Goal: Task Accomplishment & Management: Manage account settings

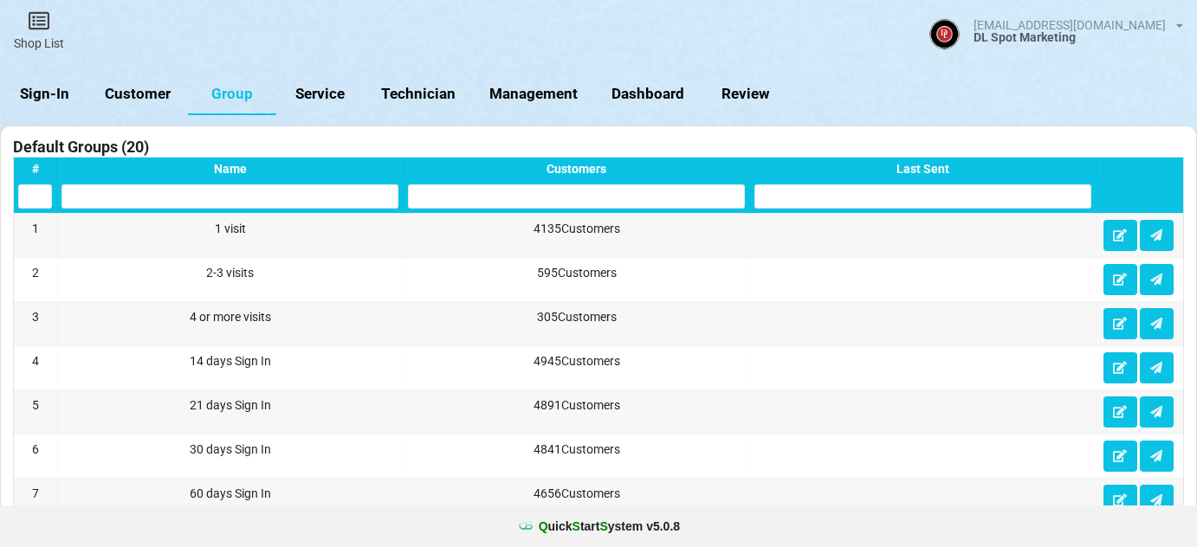
select select "25"
click at [132, 94] on link "Customer" at bounding box center [138, 95] width 100 height 42
select select "25"
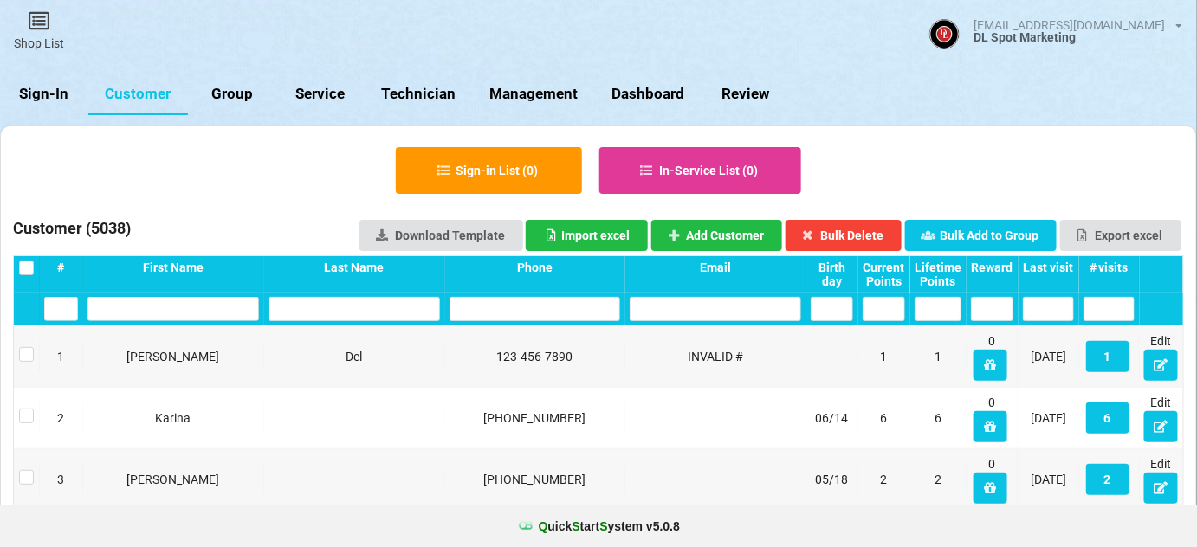
click at [42, 94] on link "Sign-In" at bounding box center [44, 95] width 88 height 42
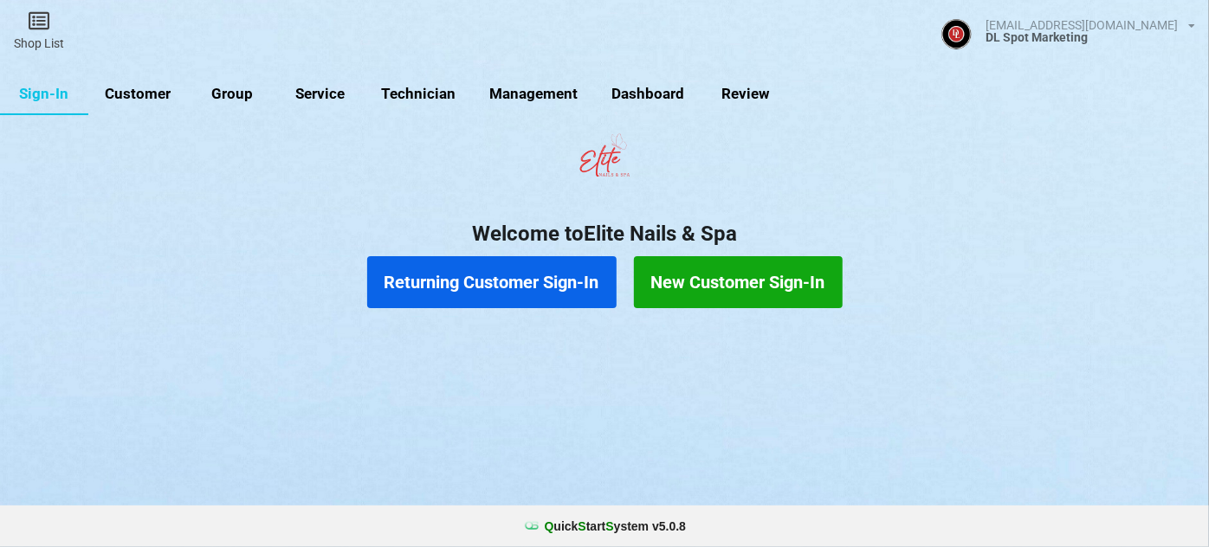
click at [129, 99] on link "Customer" at bounding box center [138, 95] width 100 height 42
select select "25"
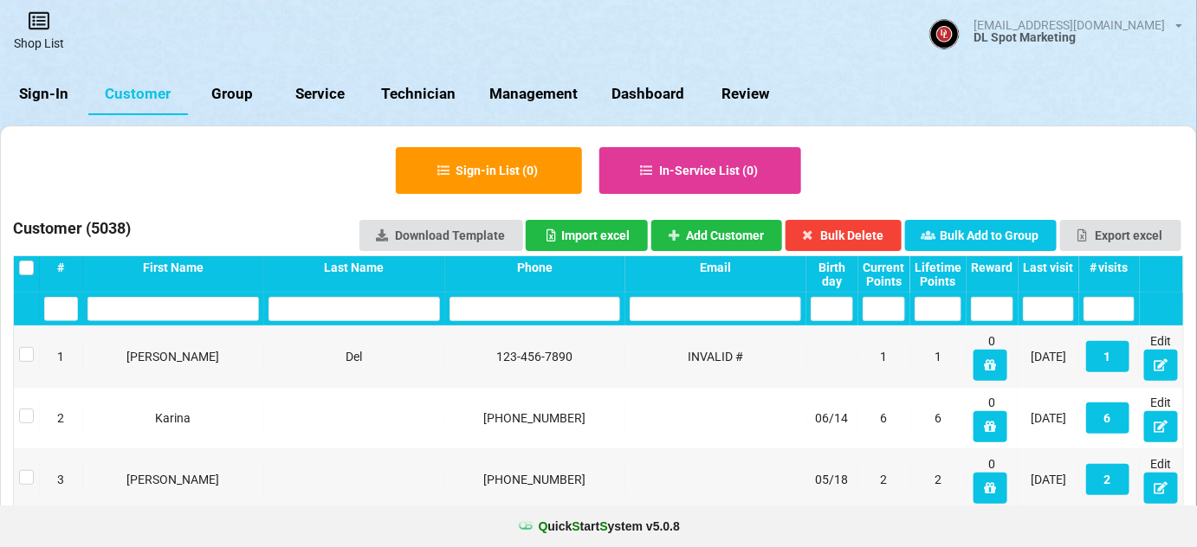
click at [33, 29] on icon at bounding box center [39, 20] width 24 height 21
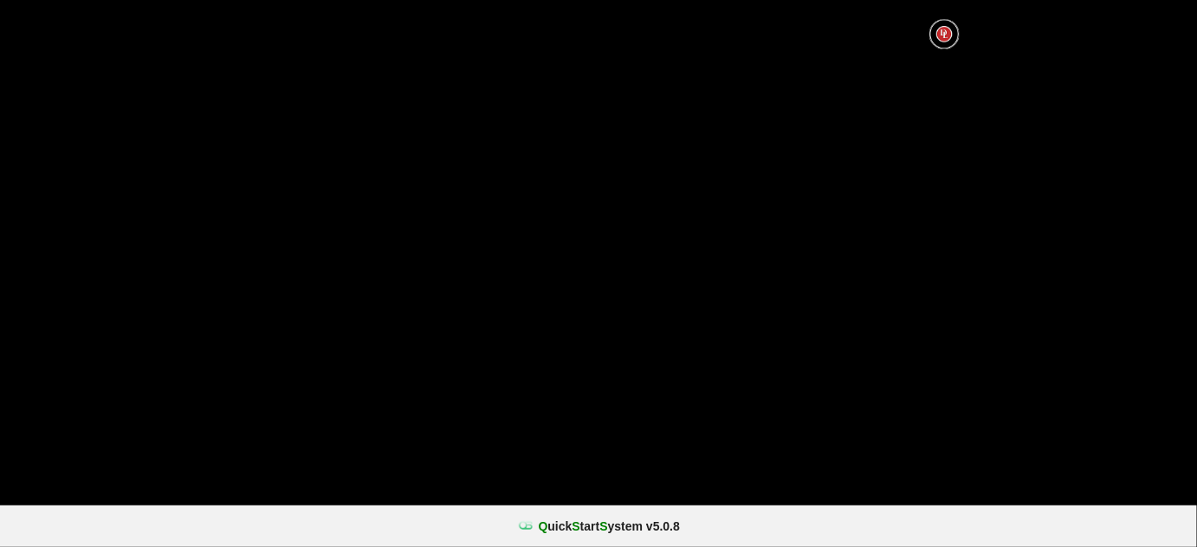
select select "25"
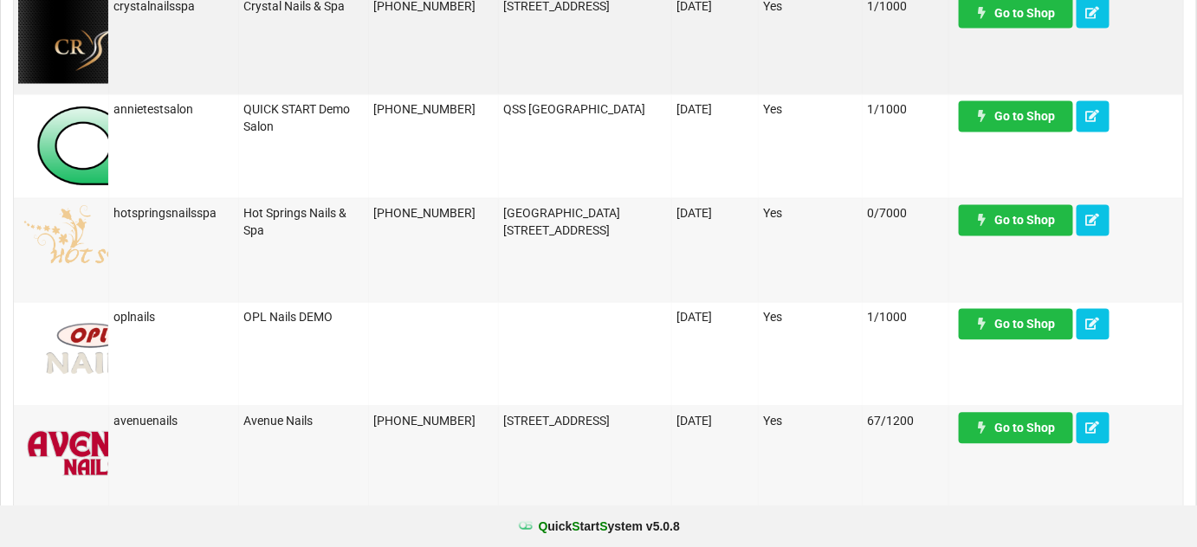
scroll to position [1155, 0]
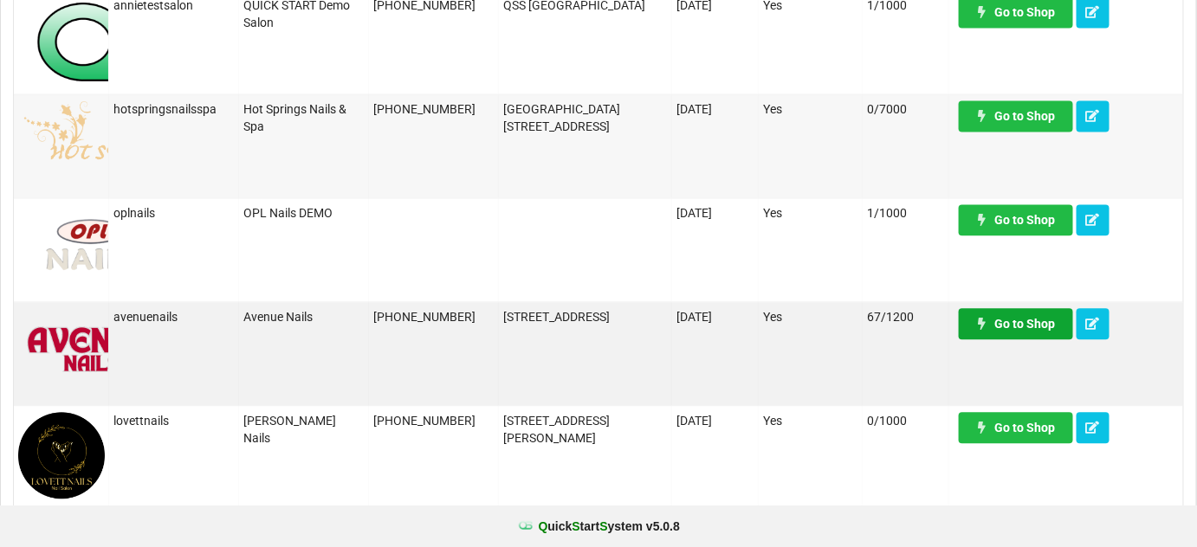
click at [1032, 323] on link "Go to Shop" at bounding box center [1016, 323] width 114 height 31
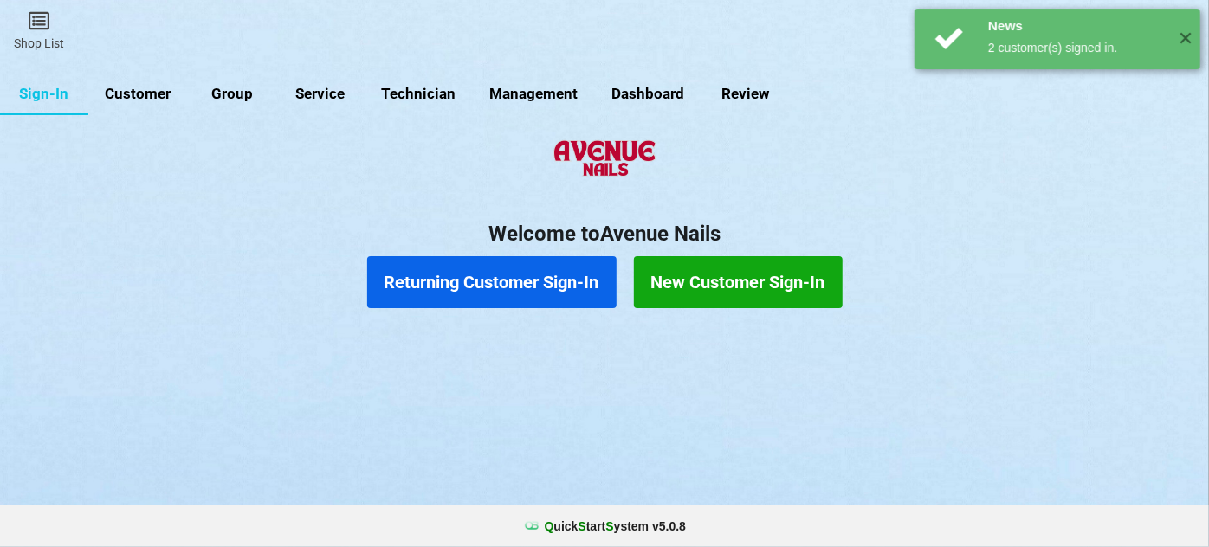
click at [126, 93] on link "Customer" at bounding box center [138, 95] width 100 height 42
select select "25"
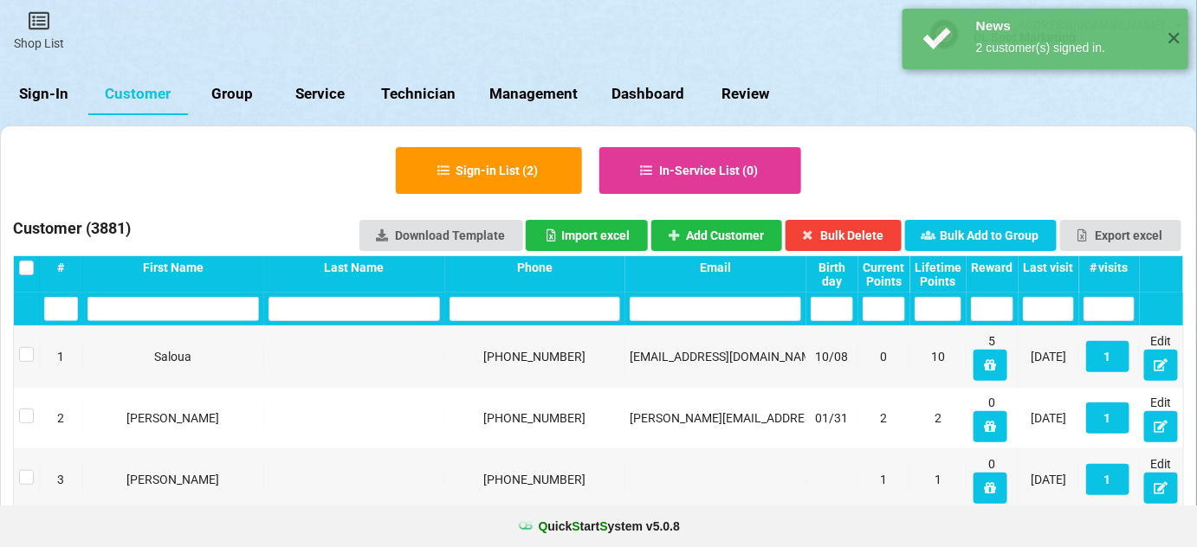
click at [1047, 262] on div "Last visit" at bounding box center [1048, 268] width 51 height 14
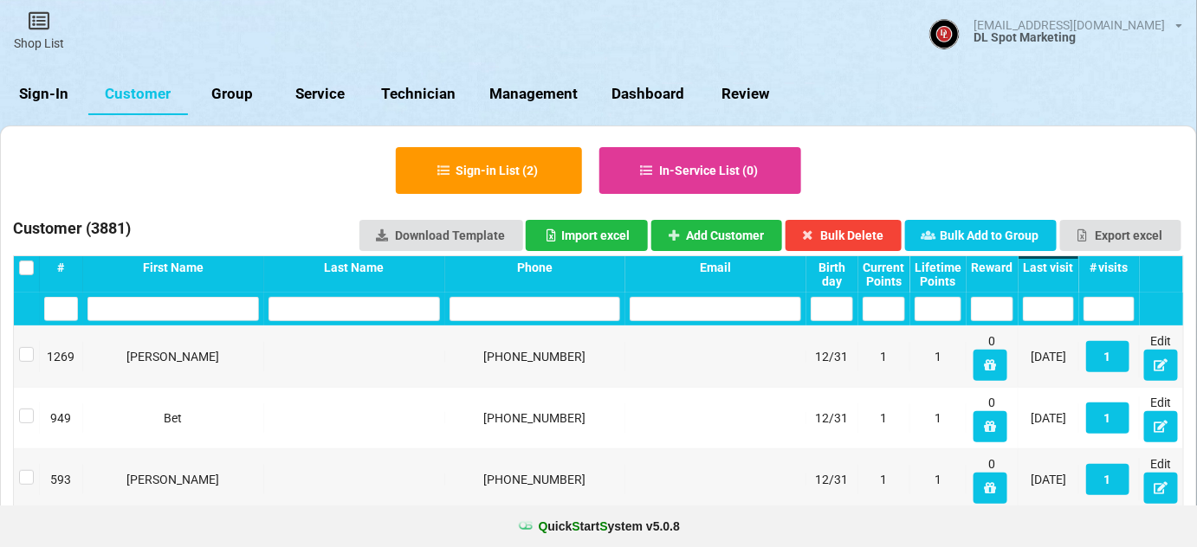
click at [1047, 262] on div "Last visit" at bounding box center [1048, 268] width 51 height 14
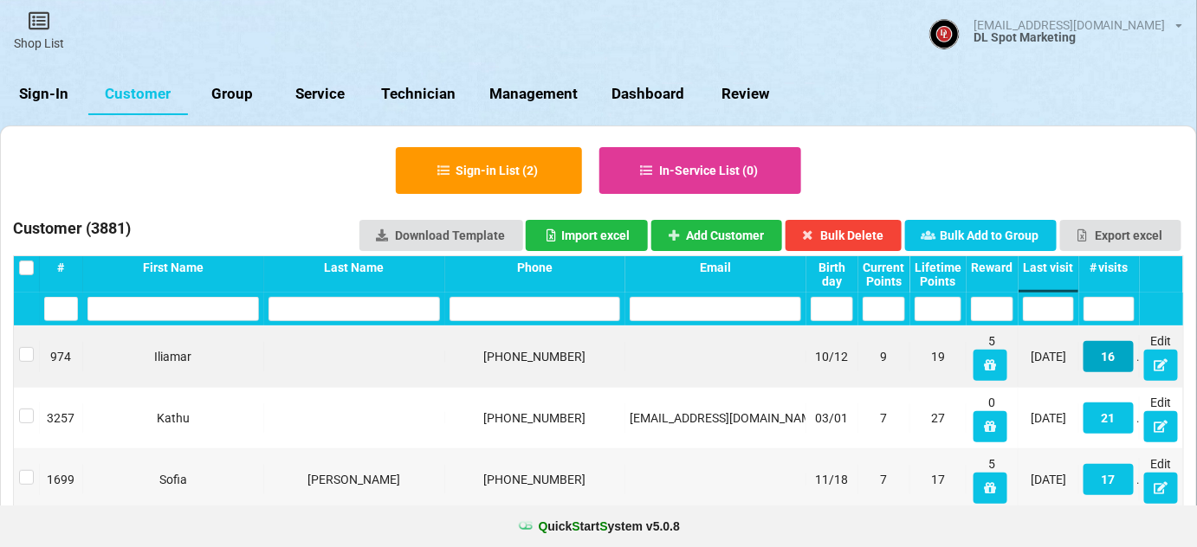
click at [1116, 359] on button "16" at bounding box center [1109, 356] width 50 height 31
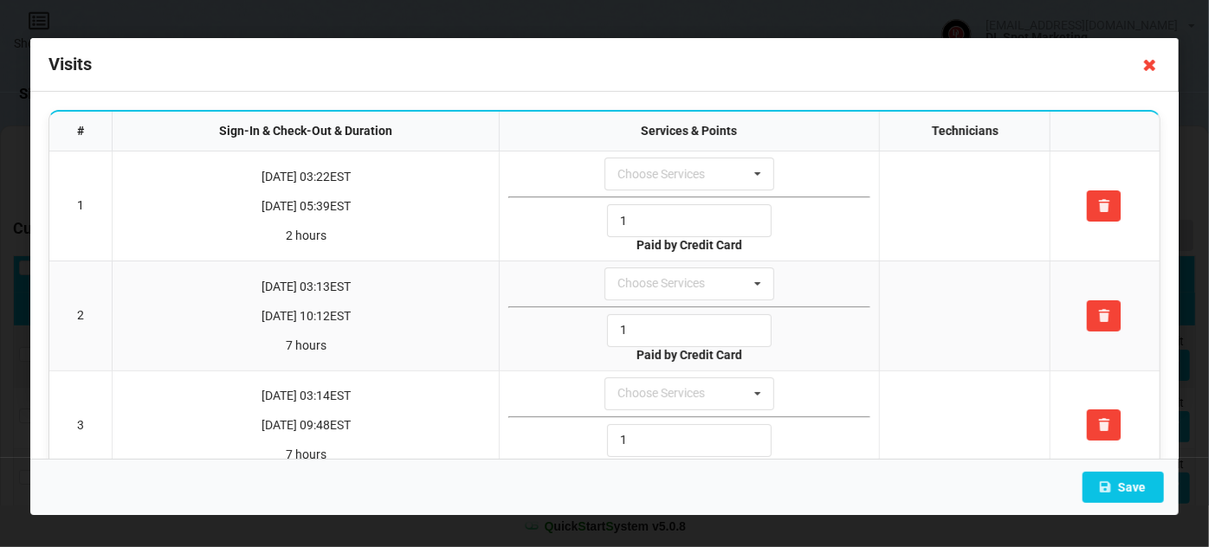
click at [1149, 61] on icon at bounding box center [1150, 65] width 28 height 28
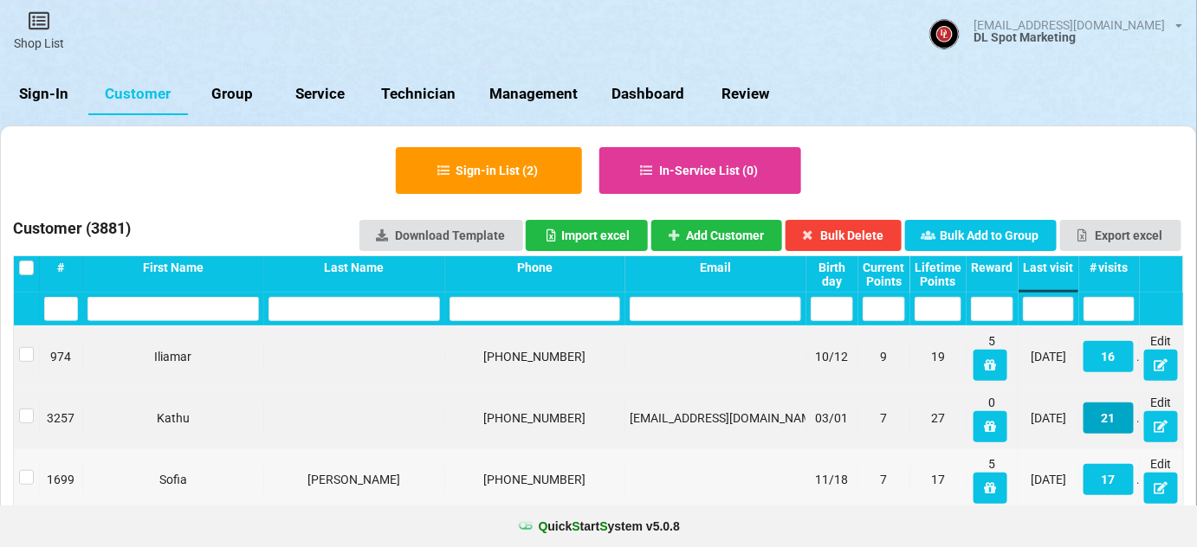
click at [1117, 420] on button "21" at bounding box center [1109, 418] width 50 height 31
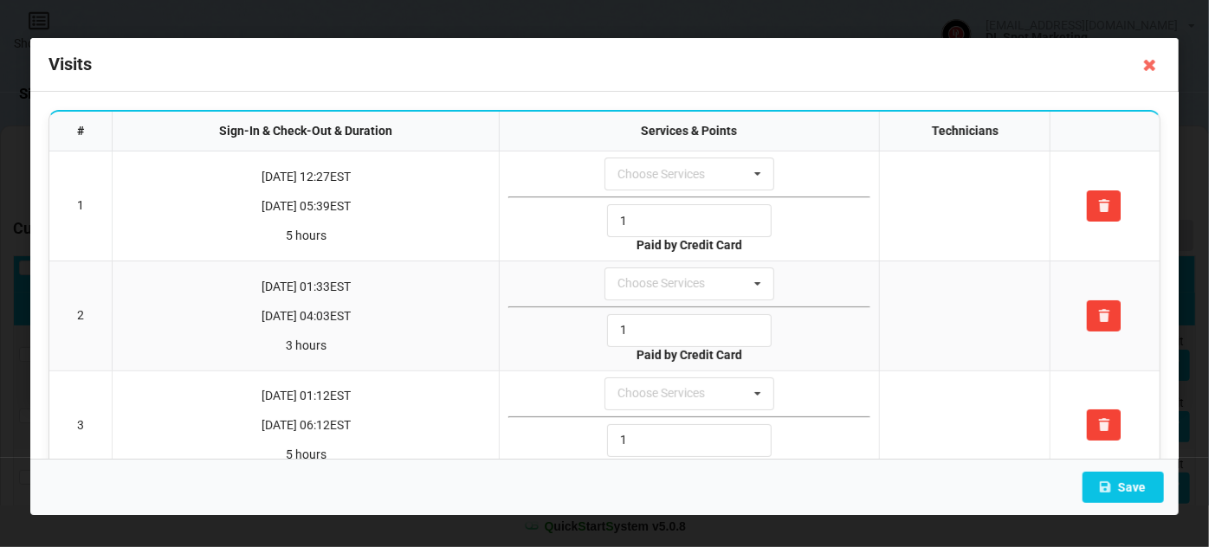
click at [1150, 57] on icon at bounding box center [1150, 65] width 28 height 28
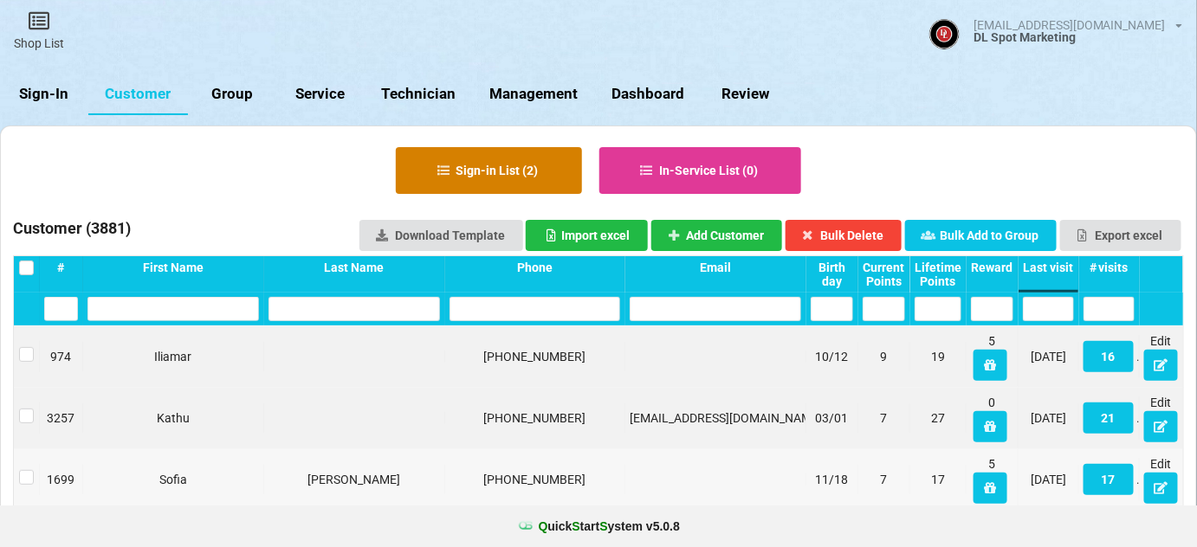
click at [476, 168] on button "Sign-in List ( 2 )" at bounding box center [489, 170] width 186 height 47
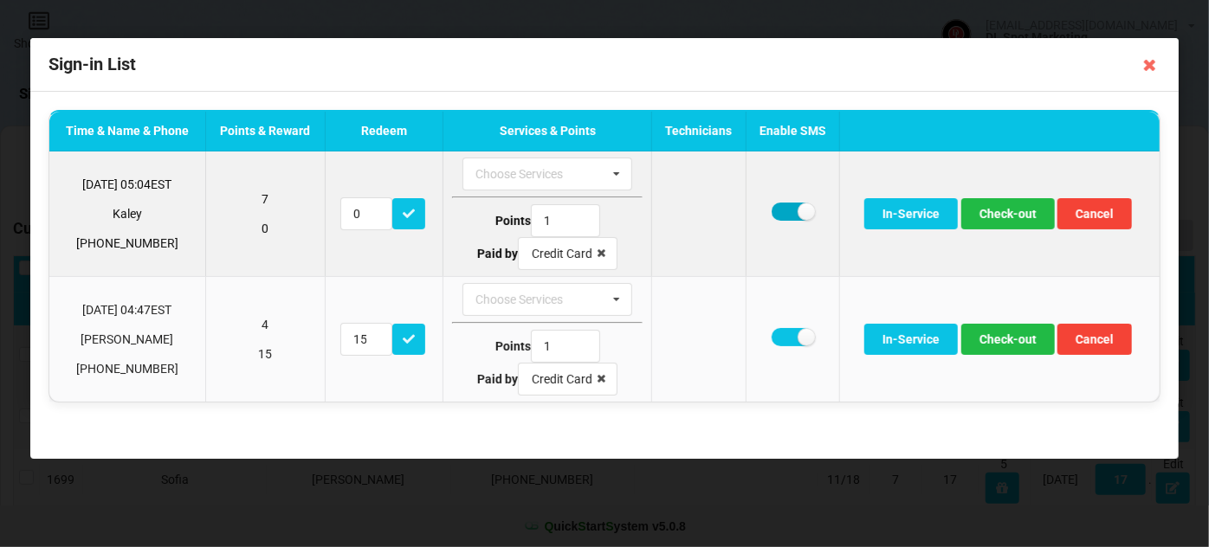
click at [777, 212] on label at bounding box center [793, 212] width 42 height 18
checkbox input "false"
click at [1005, 209] on button "Check-out" at bounding box center [1008, 213] width 94 height 31
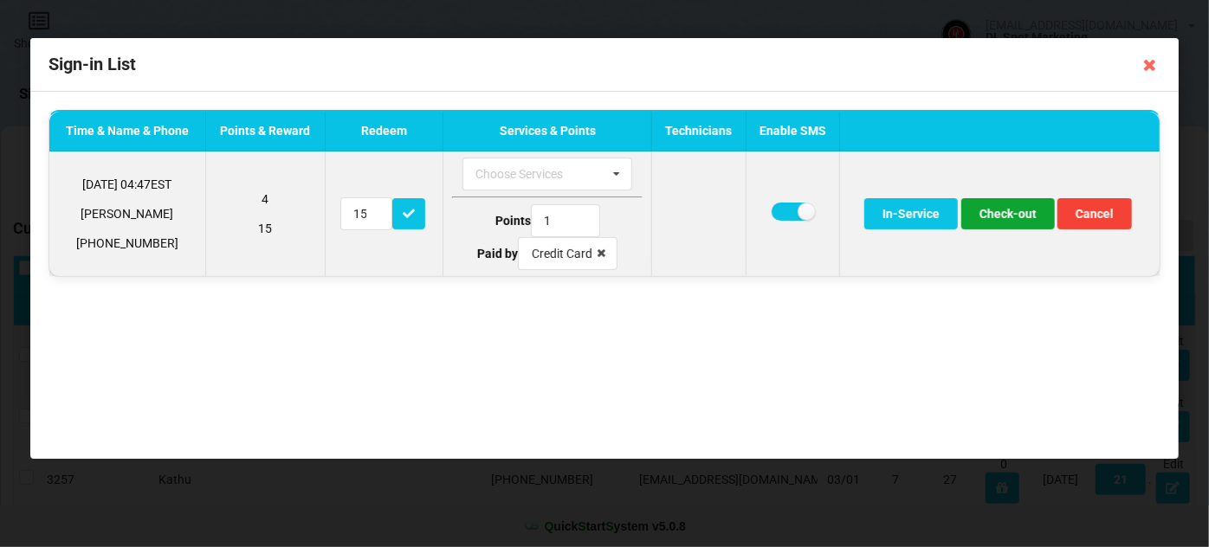
click at [1012, 217] on button "Check-out" at bounding box center [1008, 213] width 94 height 31
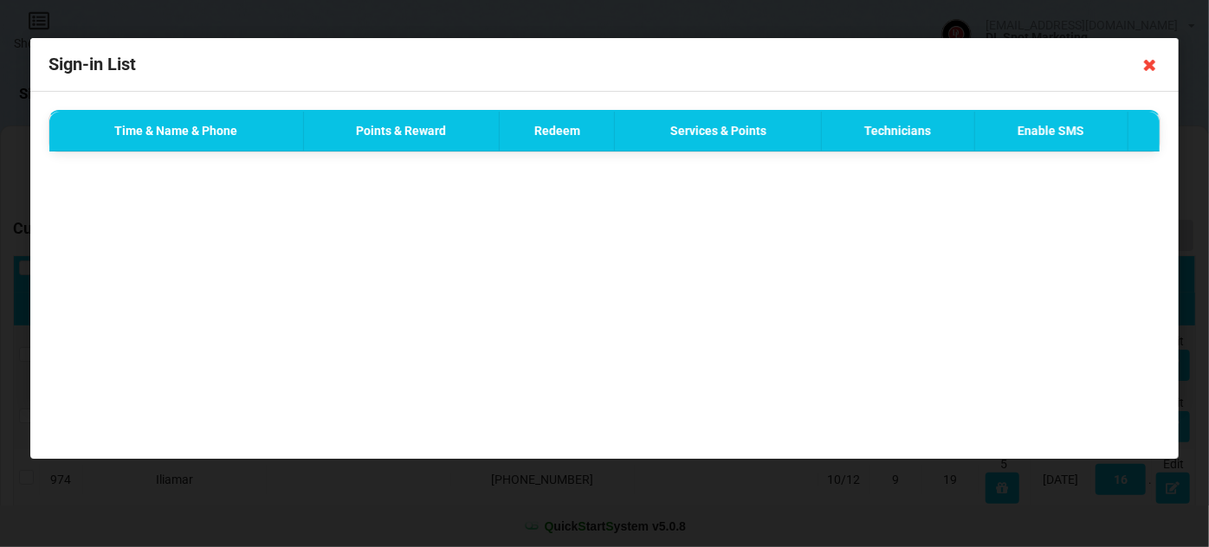
click at [1152, 64] on icon at bounding box center [1150, 65] width 28 height 28
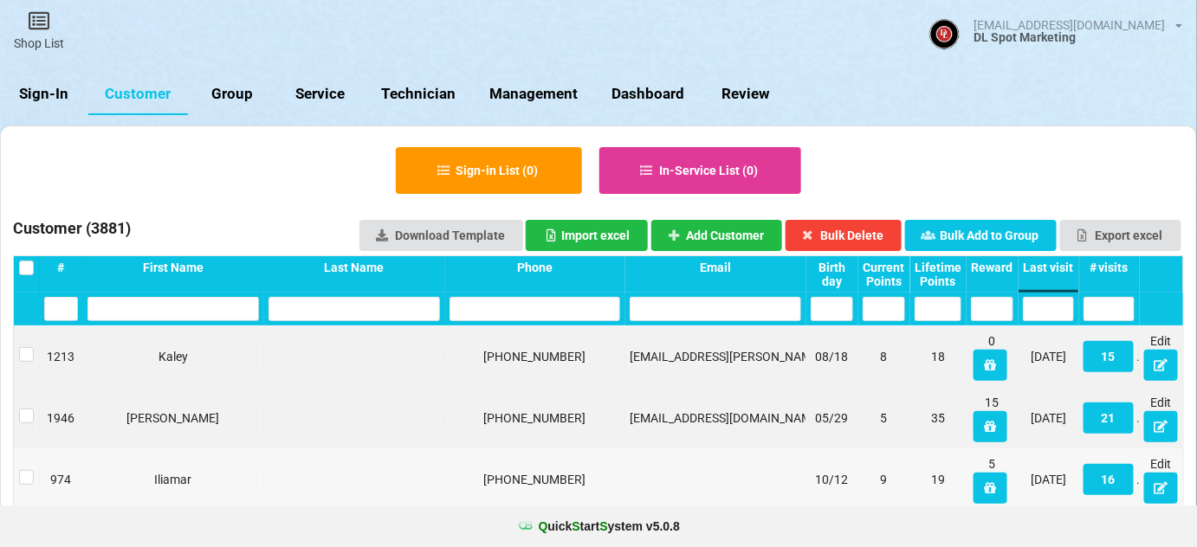
click at [52, 98] on link "Sign-In" at bounding box center [44, 95] width 88 height 42
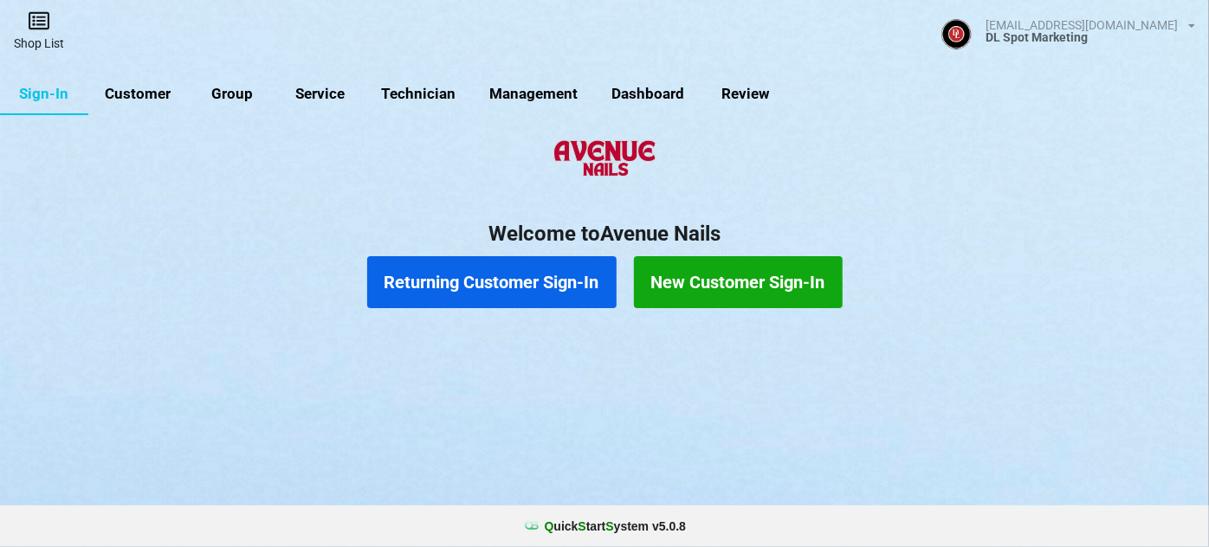
click at [40, 23] on icon at bounding box center [39, 20] width 24 height 21
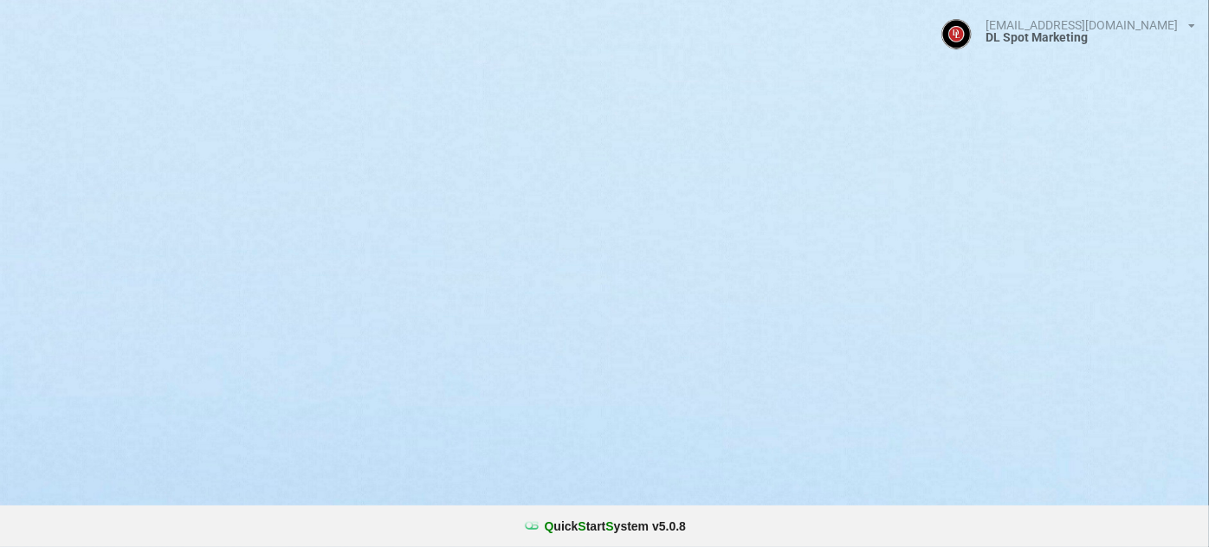
select select "25"
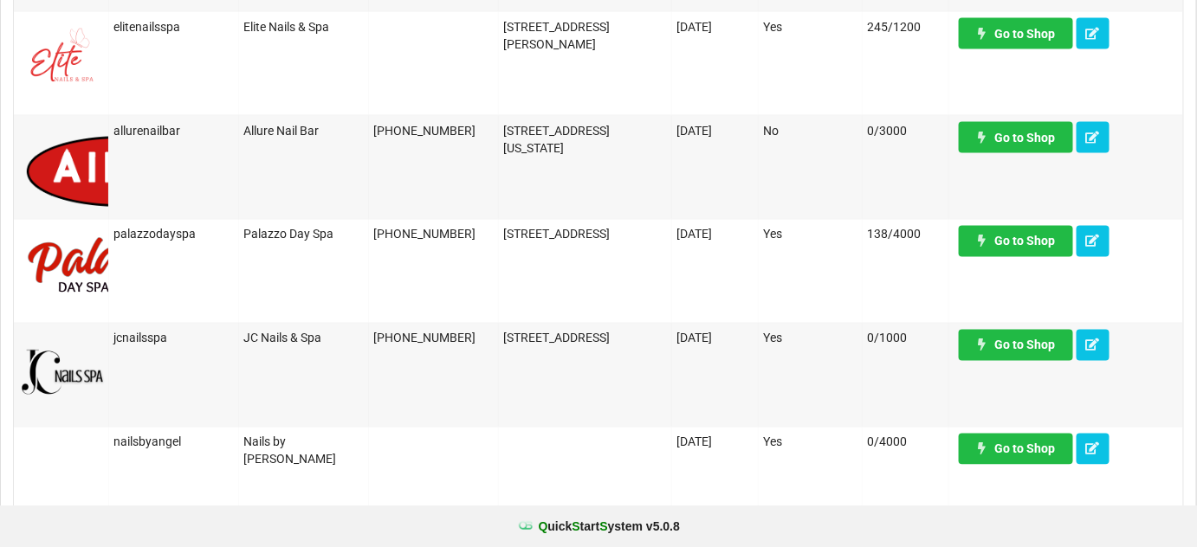
scroll to position [1050, 0]
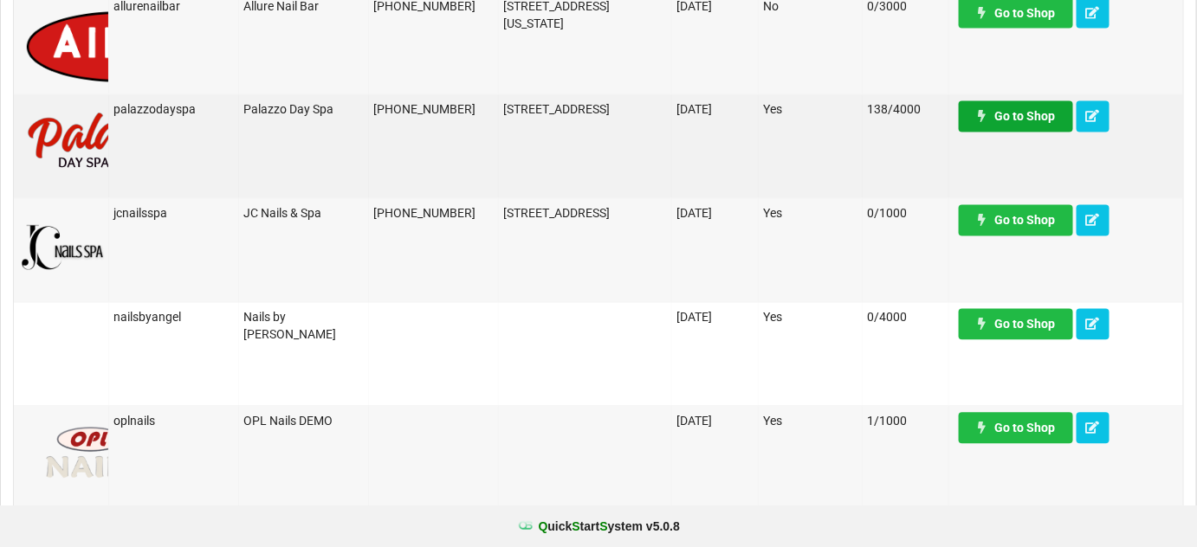
click at [1025, 123] on link "Go to Shop" at bounding box center [1016, 116] width 114 height 31
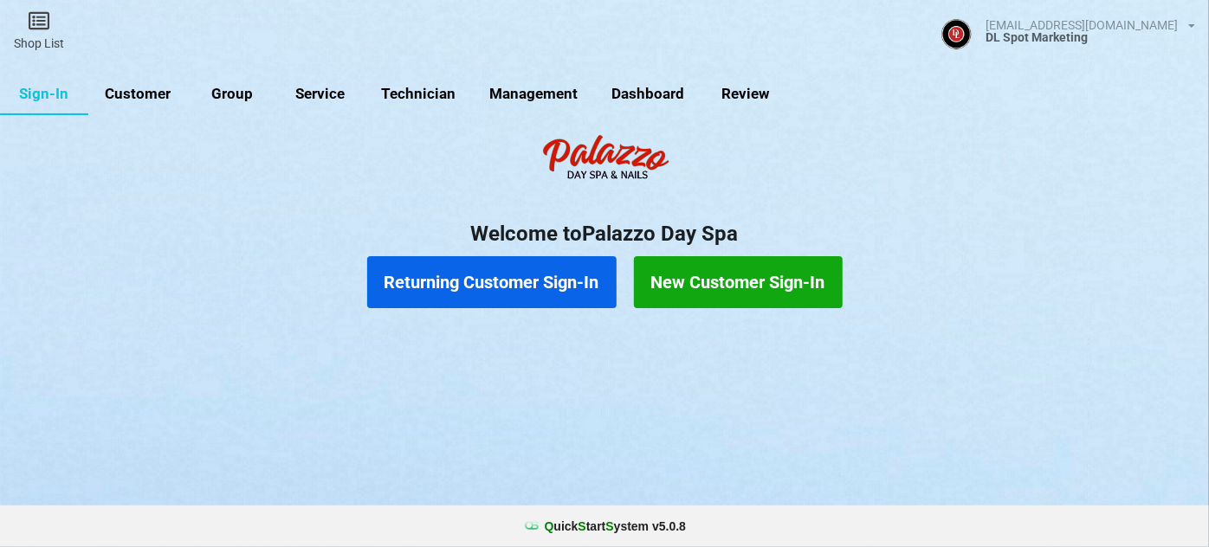
click at [133, 92] on link "Customer" at bounding box center [138, 95] width 100 height 42
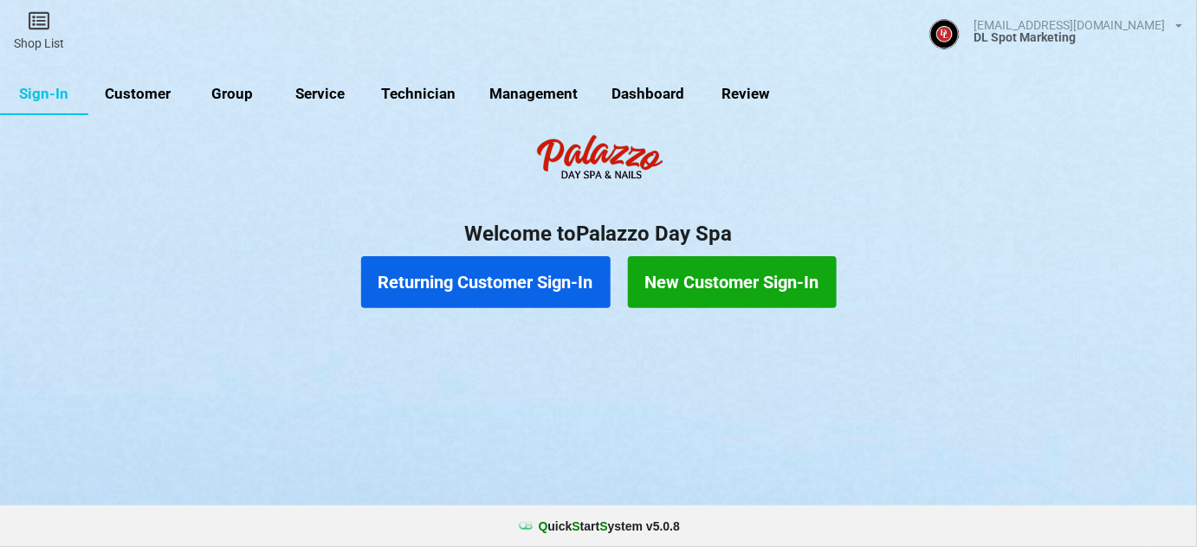
select select "25"
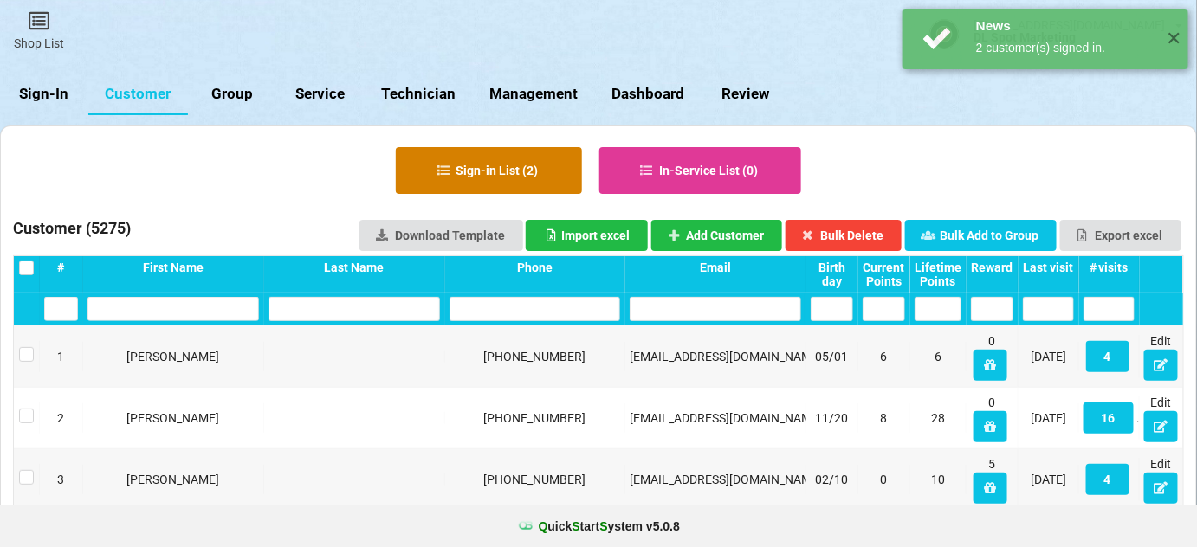
click at [517, 176] on button "Sign-in List ( 2 )" at bounding box center [489, 170] width 186 height 47
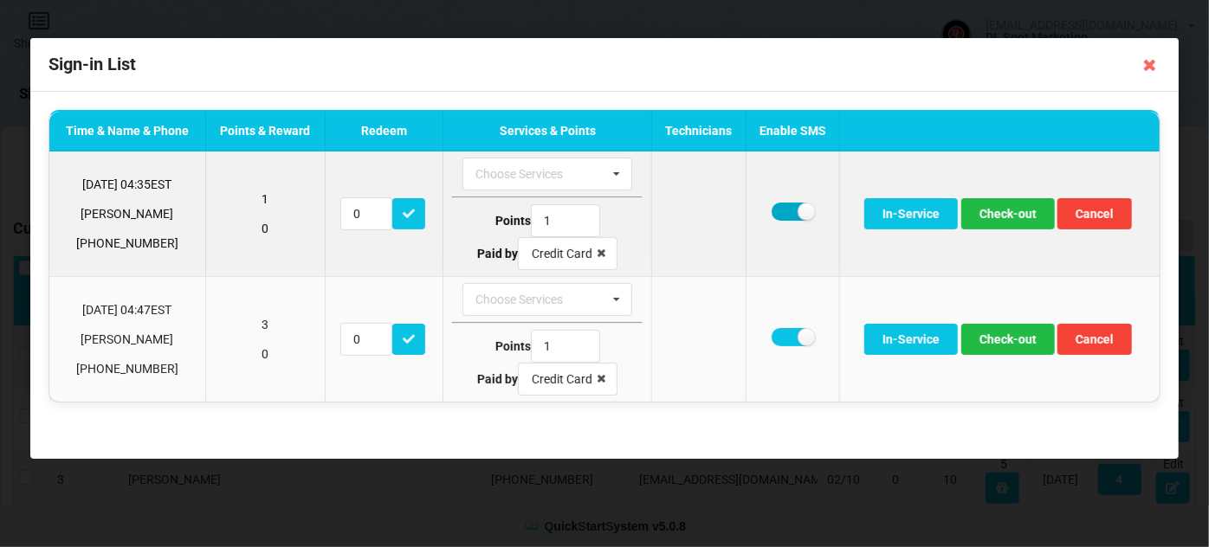
click at [786, 214] on label at bounding box center [793, 212] width 42 height 18
checkbox input "false"
click at [1004, 210] on button "Check-out" at bounding box center [1008, 213] width 94 height 31
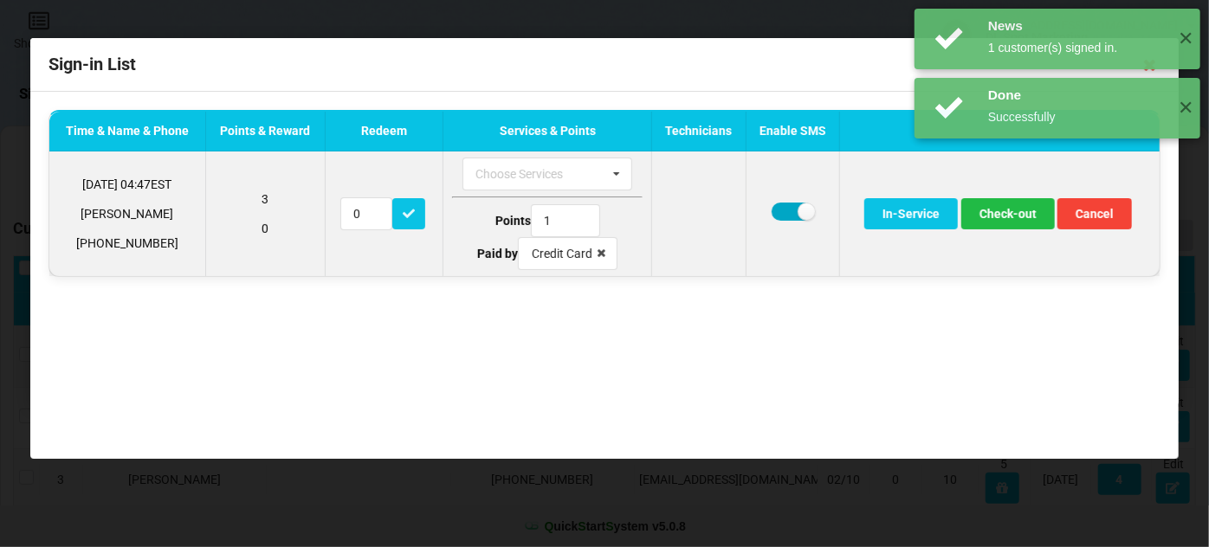
click at [776, 205] on label at bounding box center [793, 212] width 42 height 18
checkbox input "false"
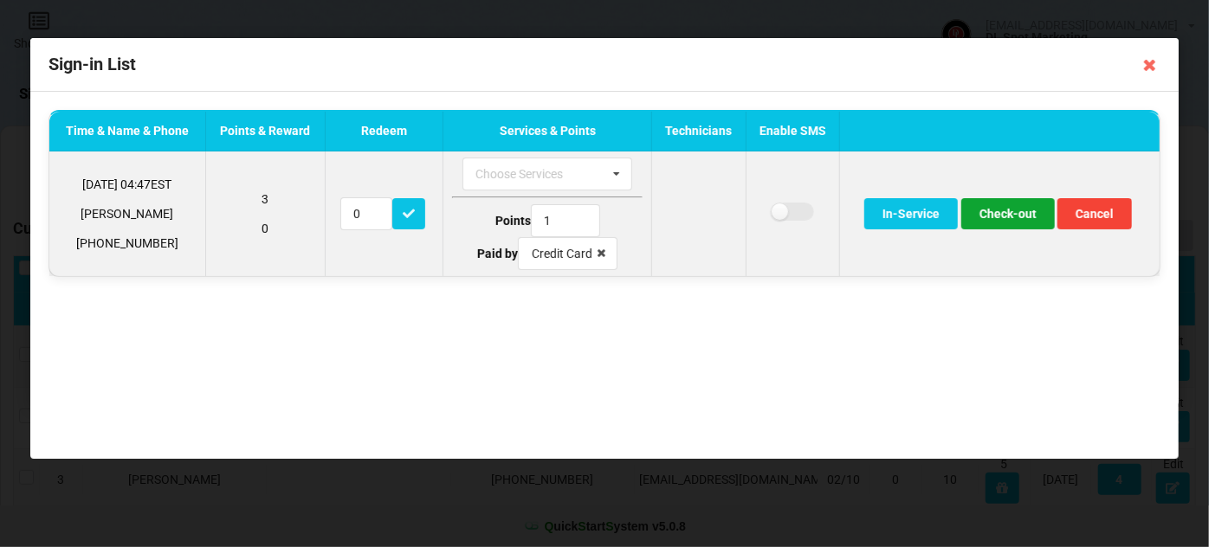
click at [1003, 217] on button "Check-out" at bounding box center [1008, 213] width 94 height 31
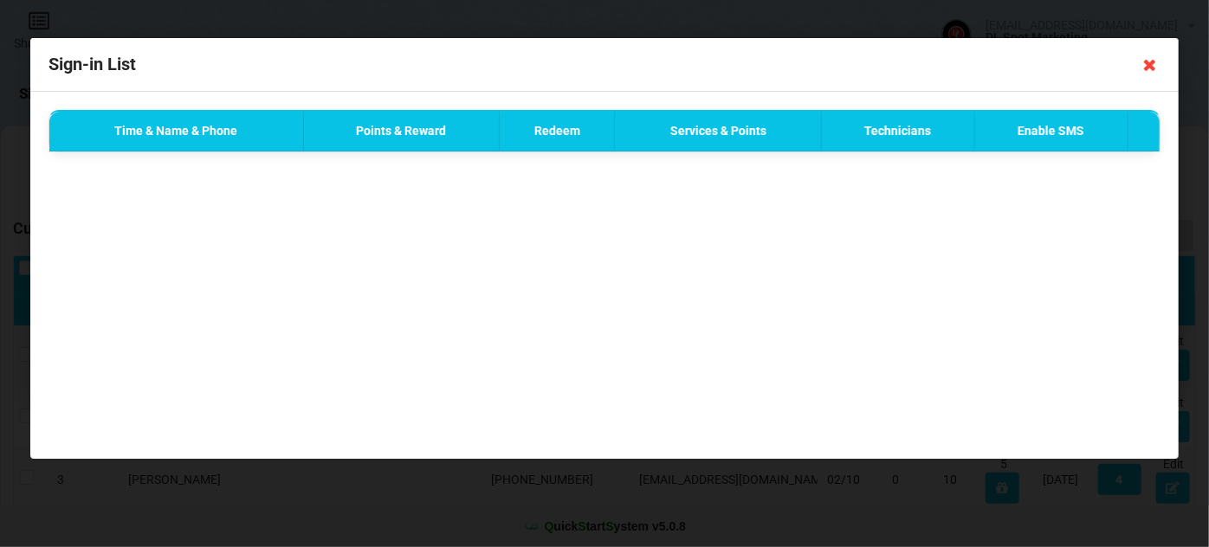
click at [1148, 68] on icon at bounding box center [1150, 65] width 28 height 28
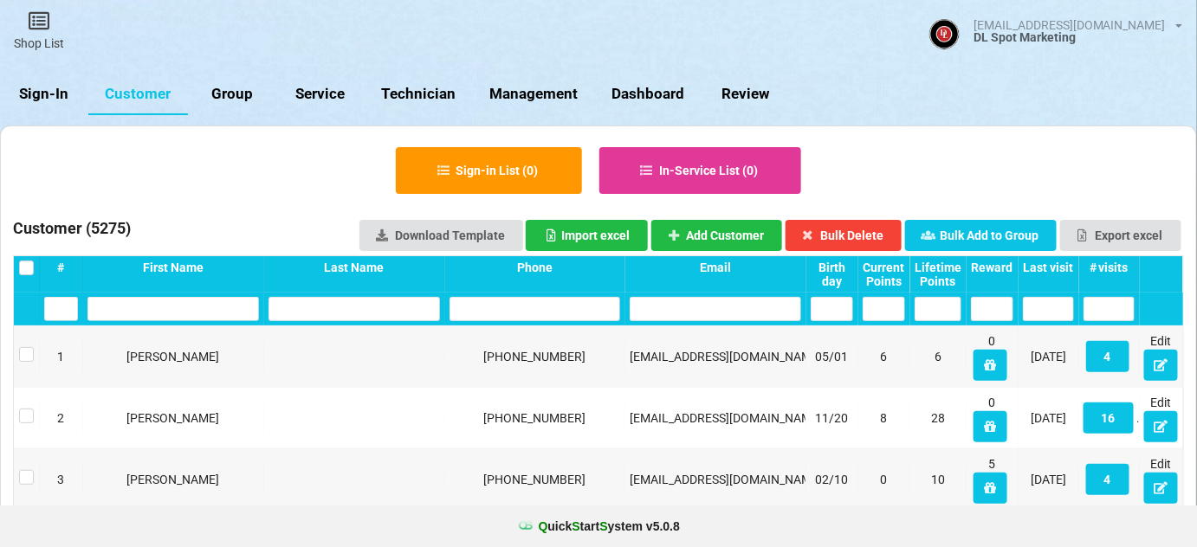
click at [45, 94] on link "Sign-In" at bounding box center [44, 95] width 88 height 42
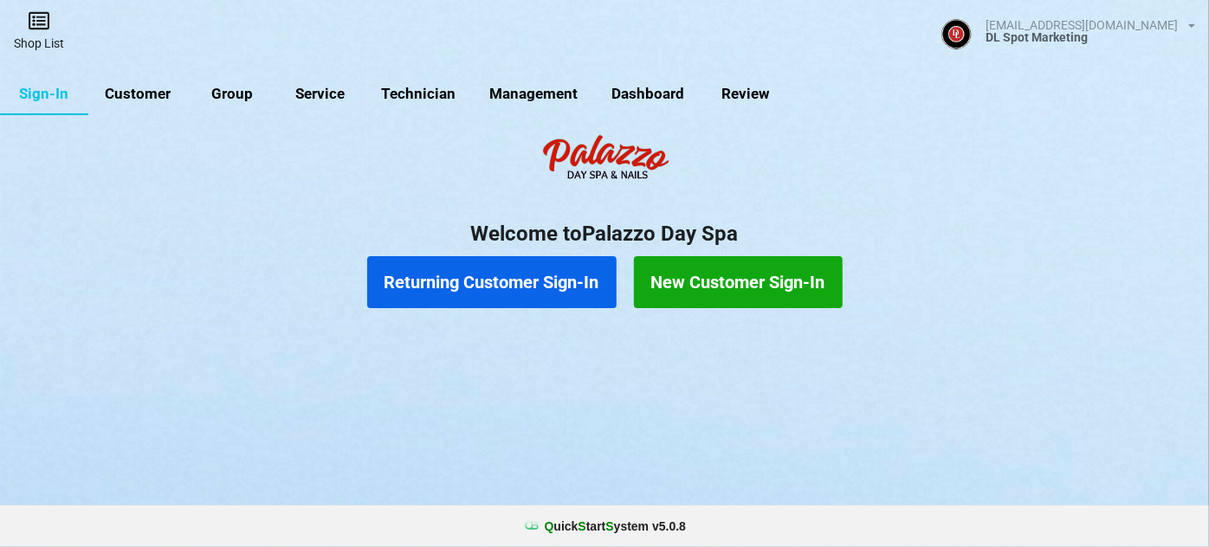
click at [33, 34] on link "Shop List" at bounding box center [39, 30] width 78 height 61
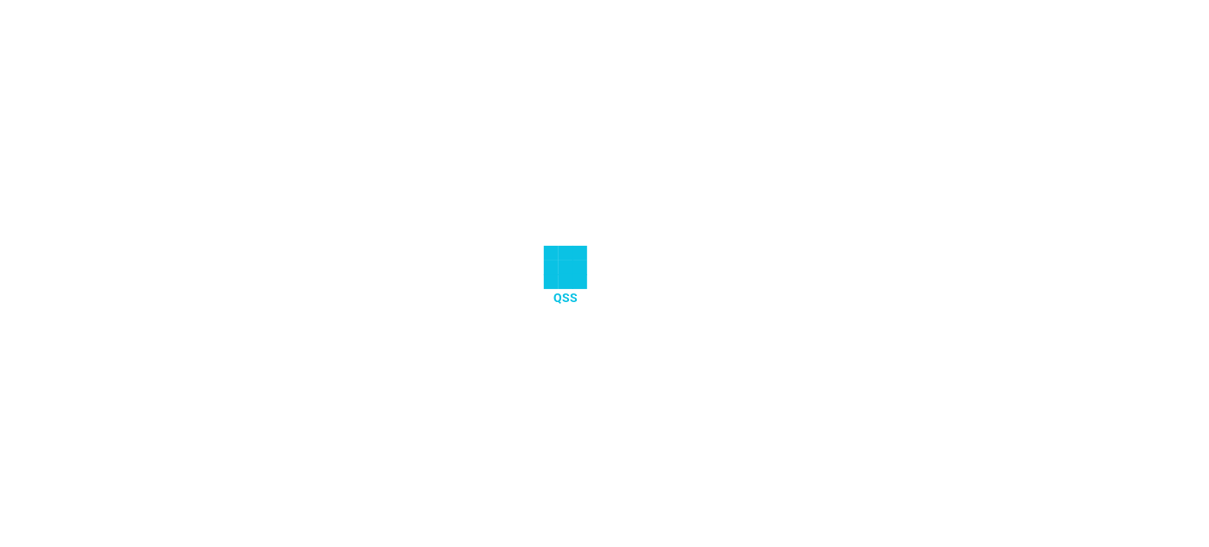
select select "25"
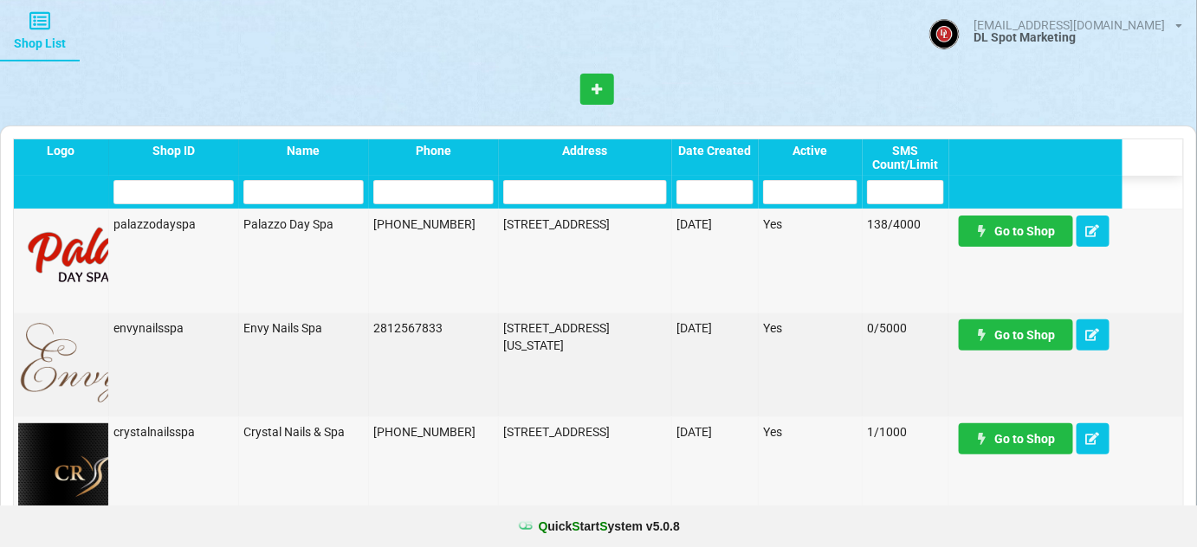
scroll to position [210, 0]
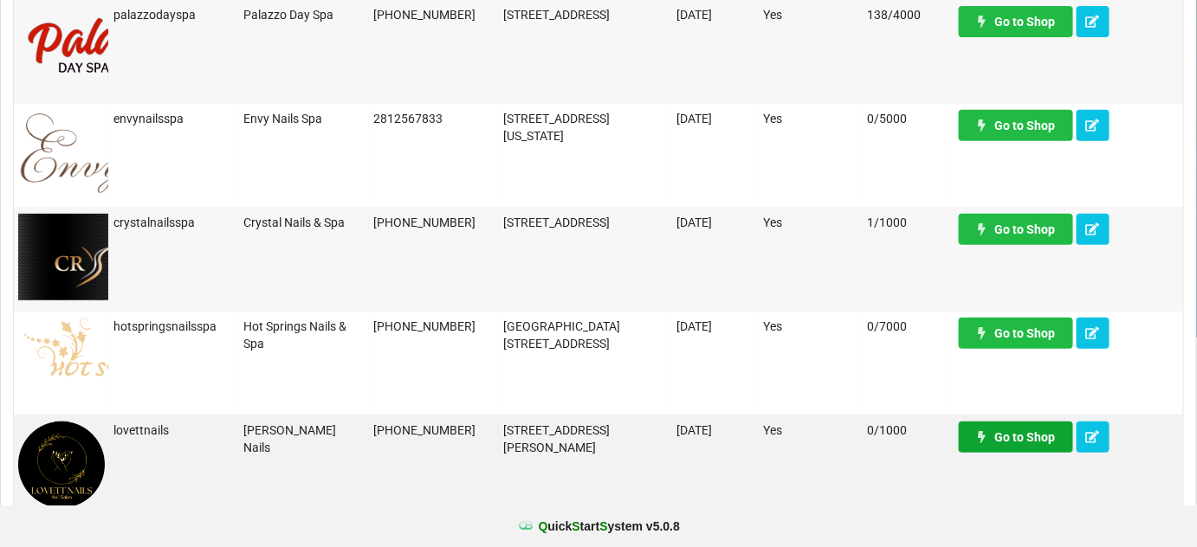
click at [605, 280] on link "Go to Shop" at bounding box center [605, 279] width 2 height 1
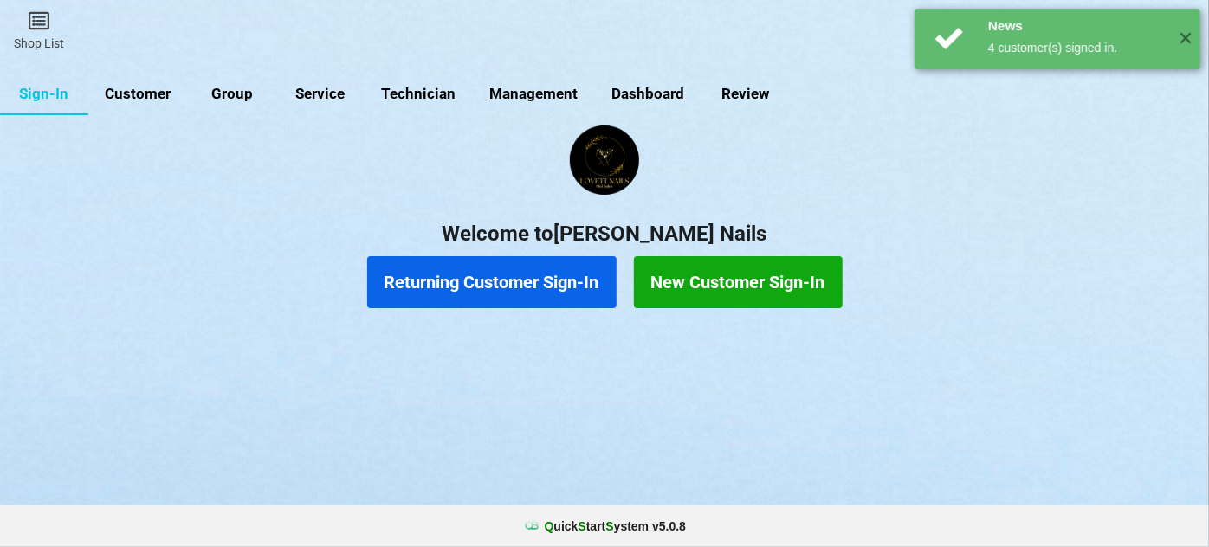
click at [151, 96] on link "Customer" at bounding box center [138, 95] width 100 height 42
select select "25"
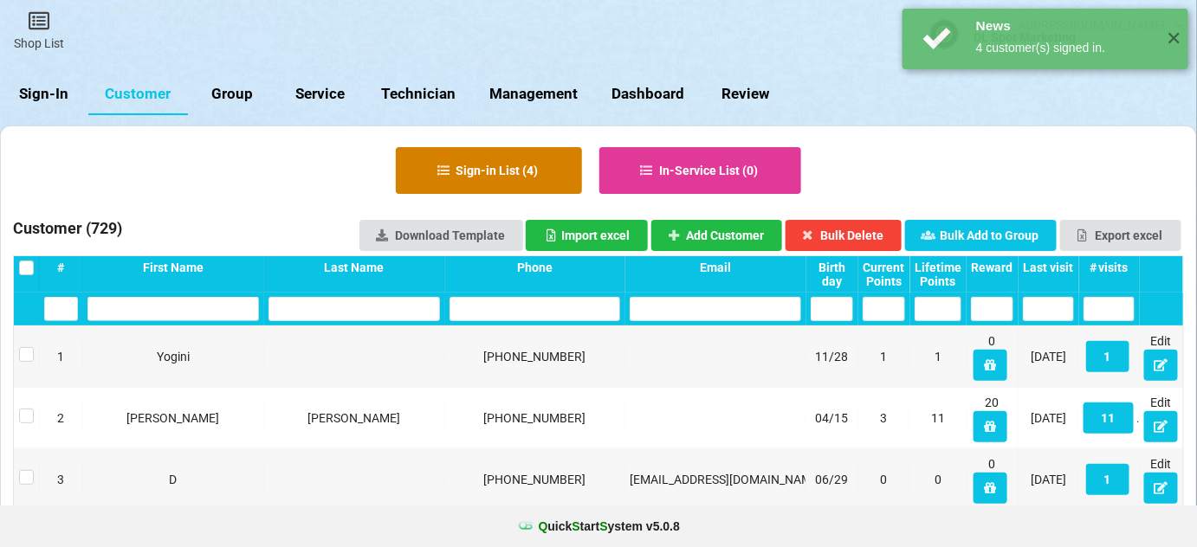
click at [531, 168] on button "Sign-in List ( 4 )" at bounding box center [489, 170] width 186 height 47
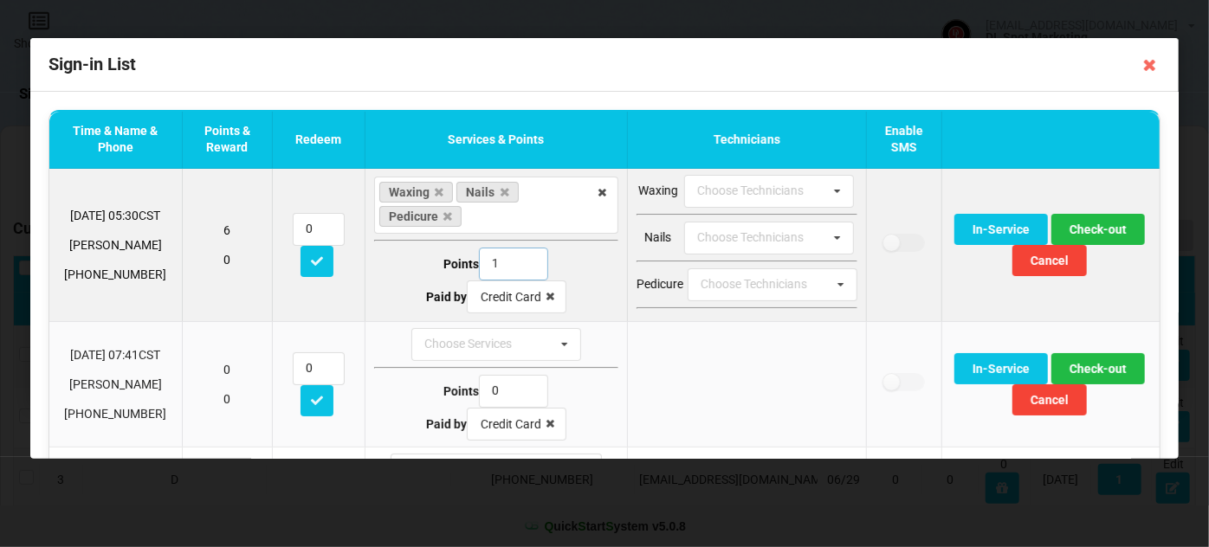
type input "1"
click at [518, 265] on input "1" at bounding box center [513, 264] width 69 height 33
click at [1103, 229] on button "Check-out" at bounding box center [1098, 229] width 94 height 31
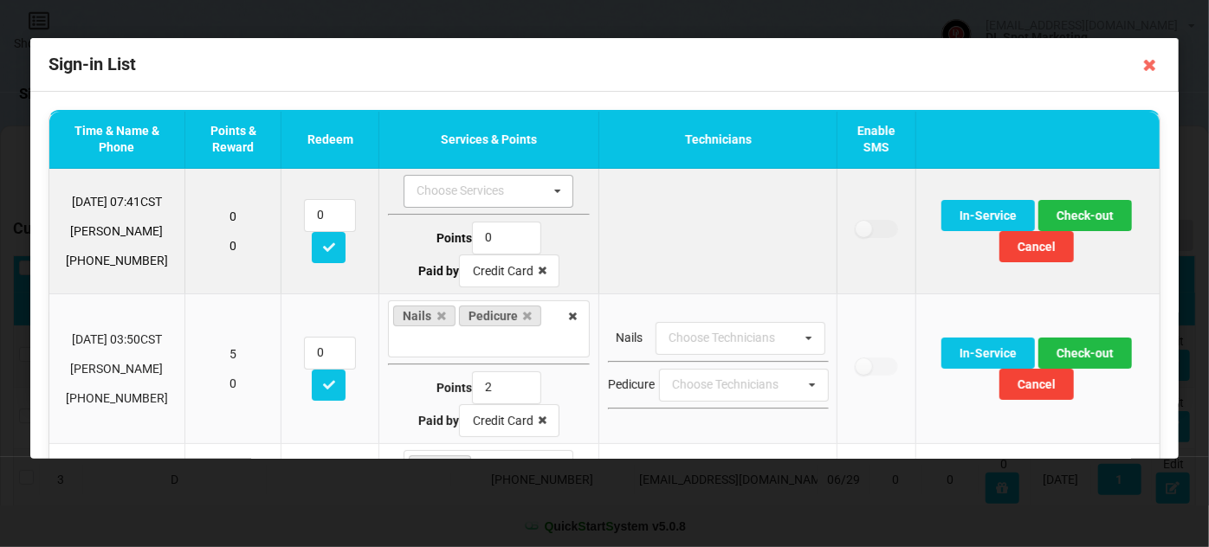
click at [547, 191] on icon at bounding box center [558, 192] width 26 height 32
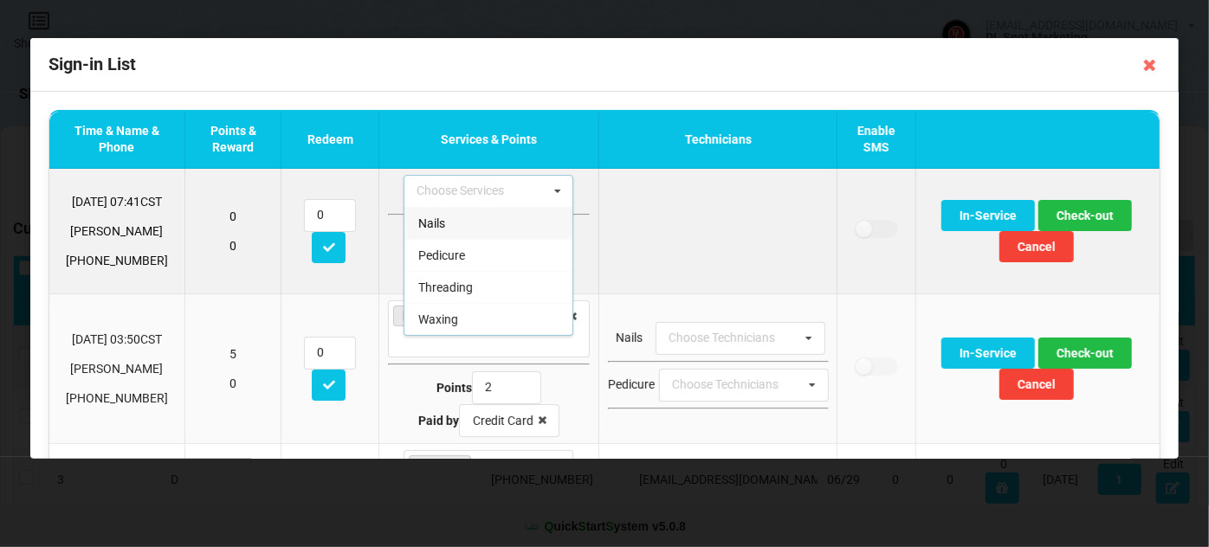
click at [451, 222] on div "Nails" at bounding box center [488, 223] width 168 height 32
type input "1"
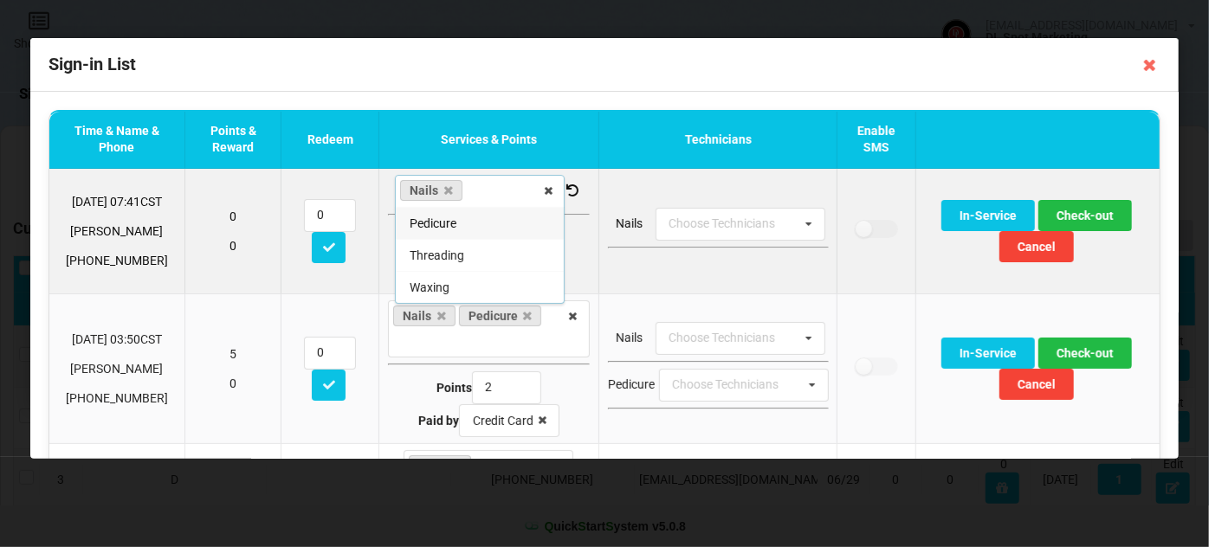
click at [651, 276] on td "Nails Choose Technicians No results found." at bounding box center [718, 231] width 239 height 125
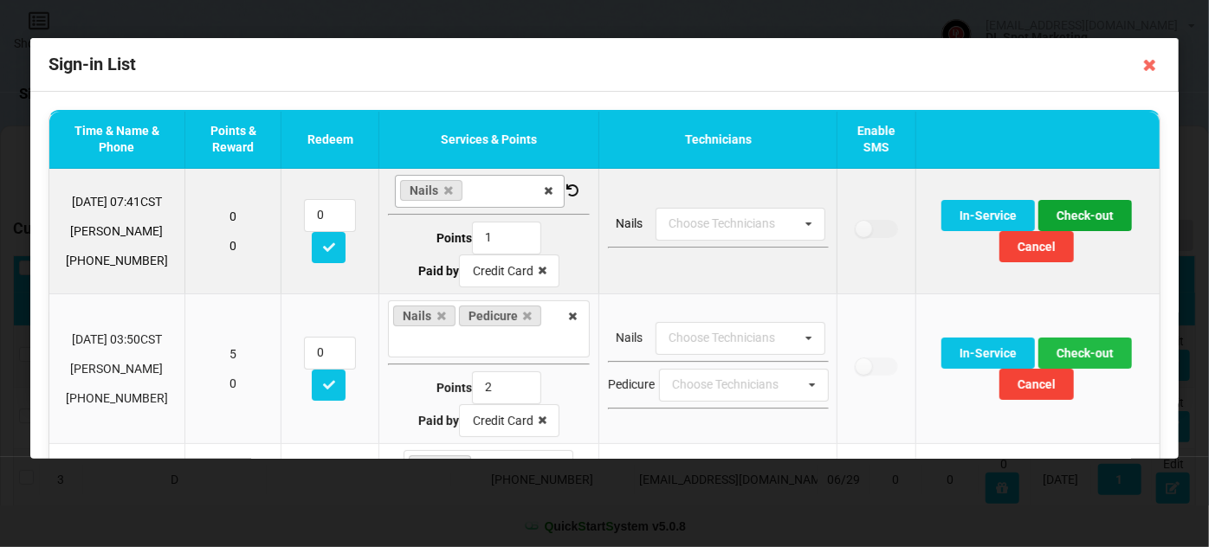
click at [1084, 213] on button "Check-out" at bounding box center [1085, 215] width 94 height 31
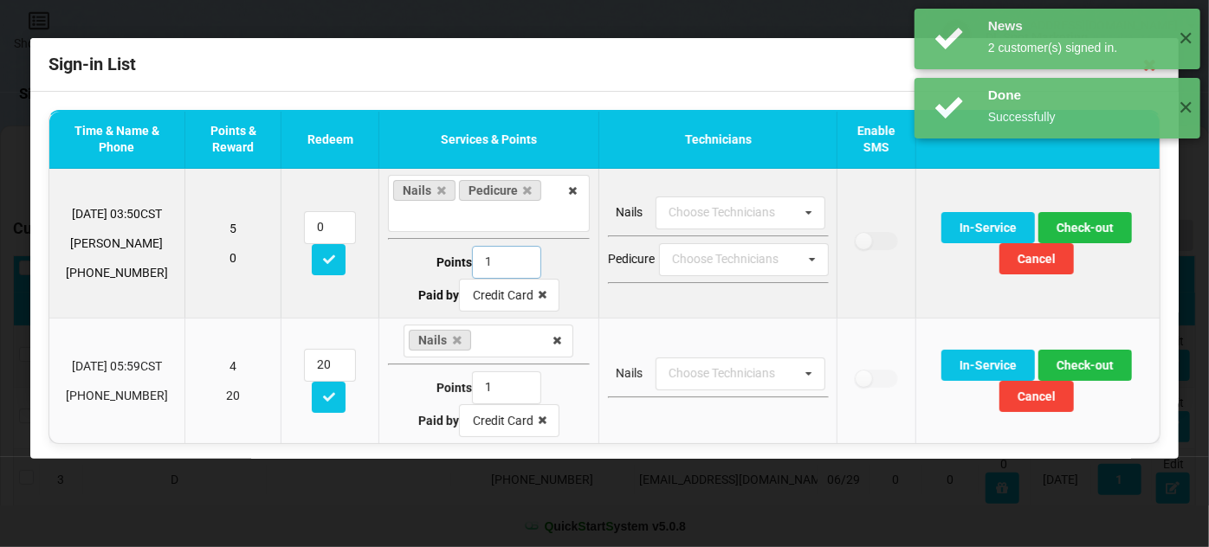
type input "1"
click at [513, 267] on input "1" at bounding box center [506, 262] width 69 height 33
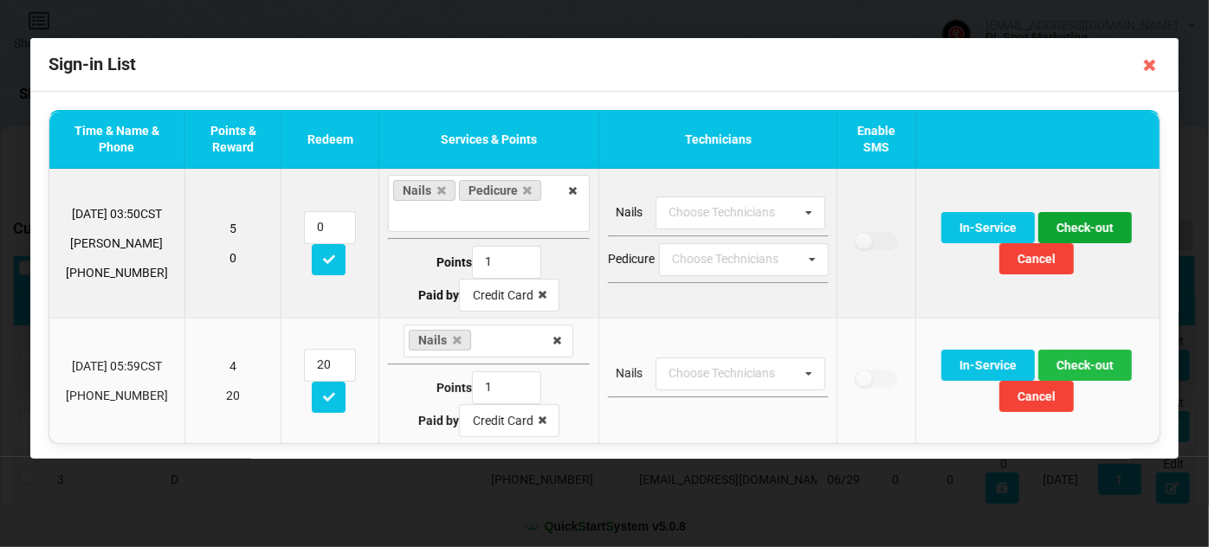
click at [1062, 229] on button "Check-out" at bounding box center [1085, 227] width 94 height 31
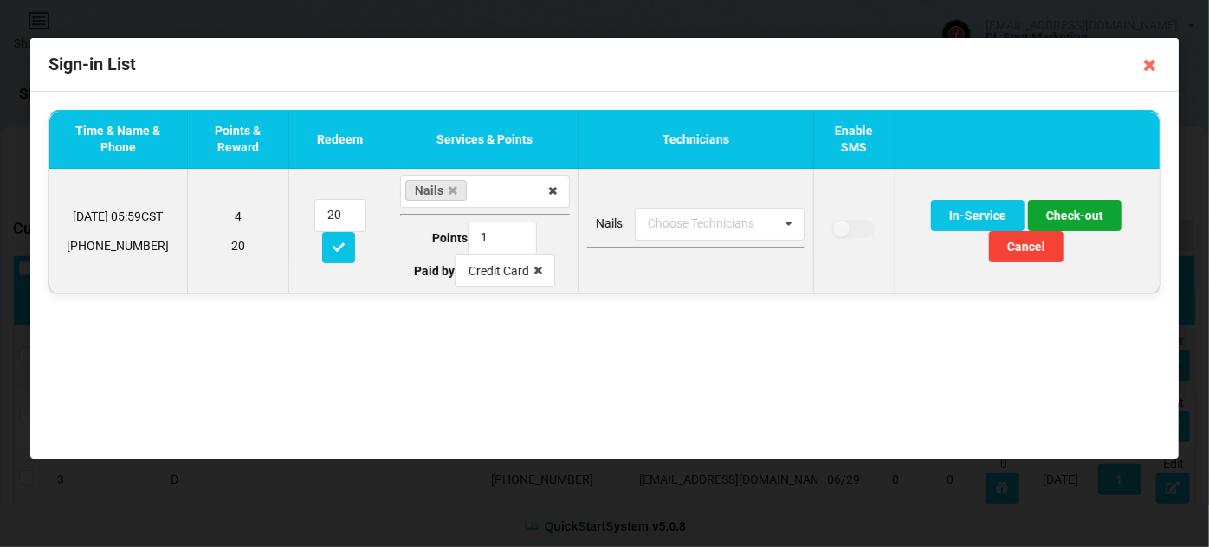
click at [1076, 213] on button "Check-out" at bounding box center [1075, 215] width 94 height 31
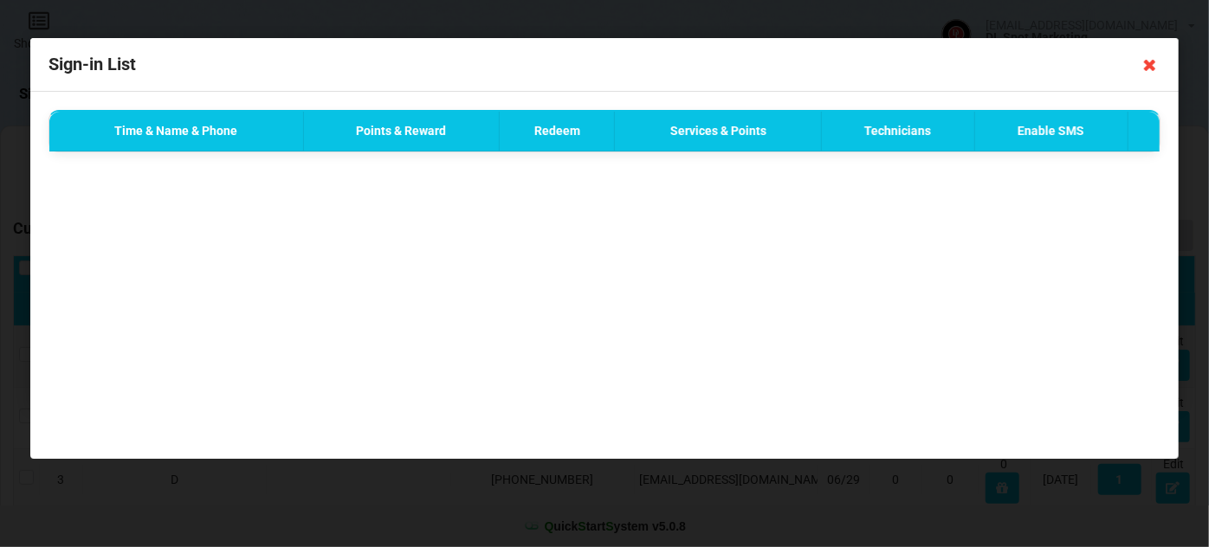
click at [1150, 68] on icon at bounding box center [1150, 65] width 28 height 28
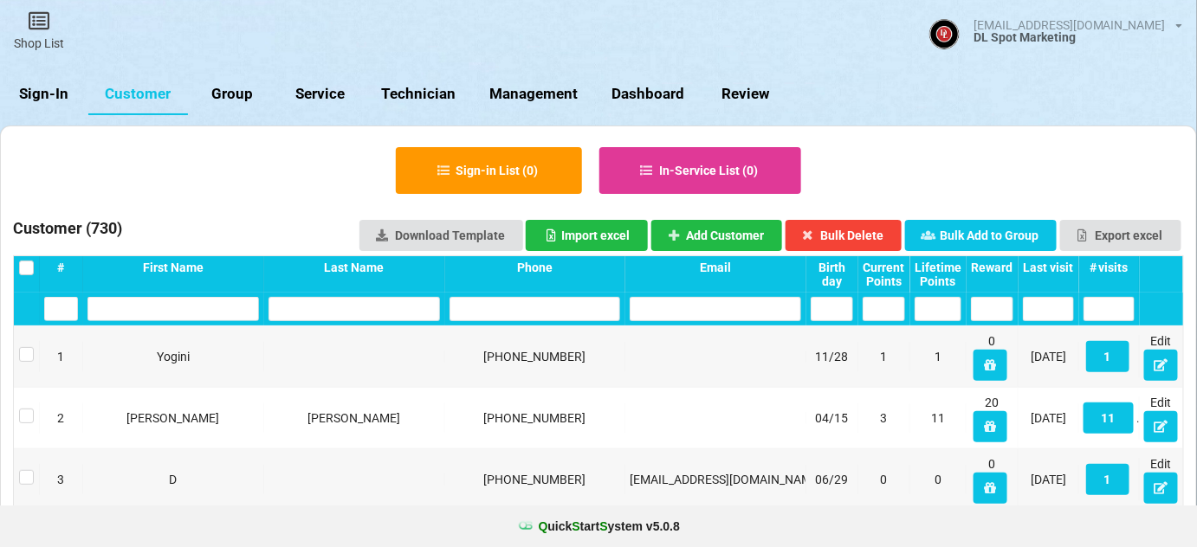
click at [50, 89] on link "Sign-In" at bounding box center [44, 95] width 88 height 42
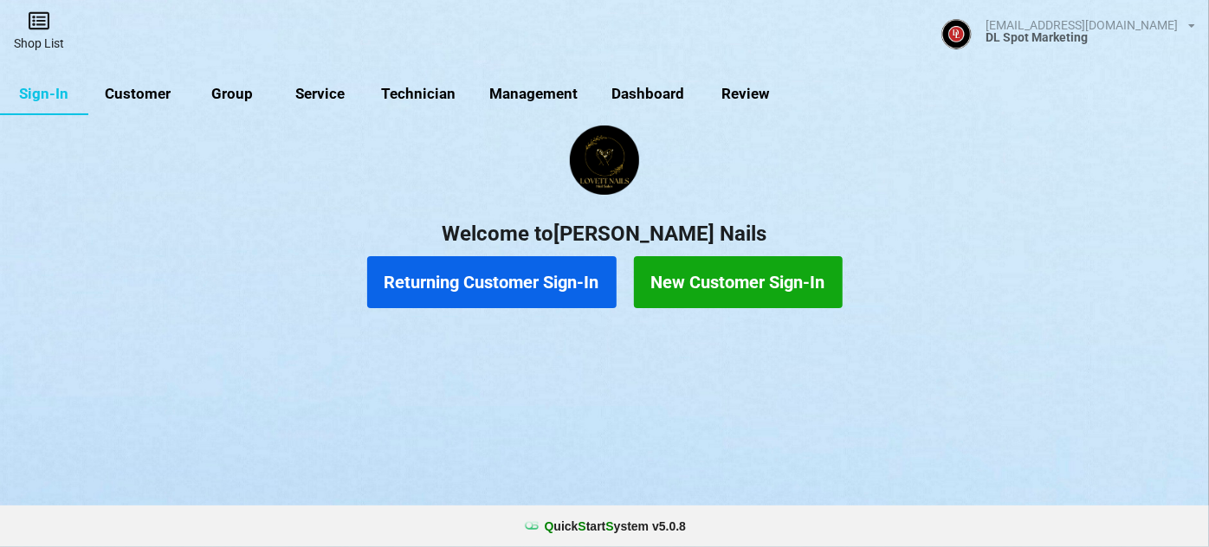
click at [42, 29] on icon at bounding box center [39, 20] width 24 height 21
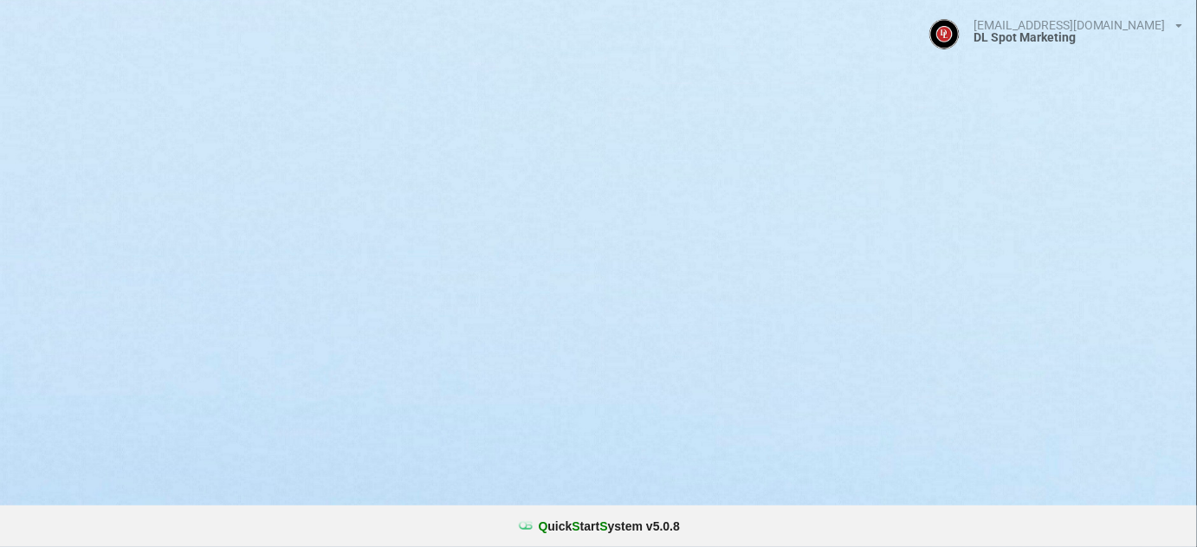
select select "25"
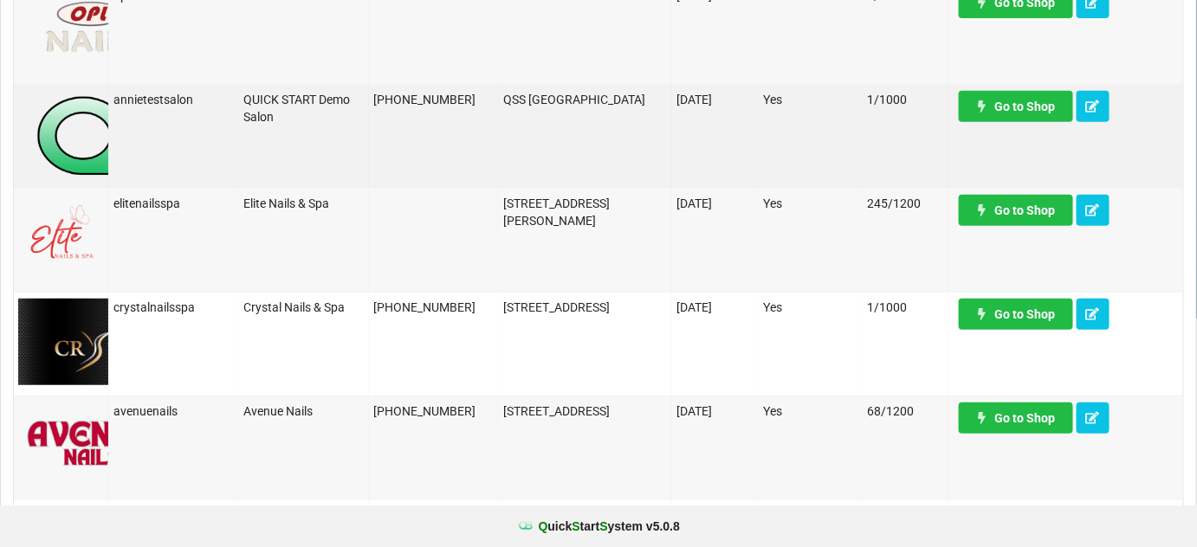
scroll to position [105, 0]
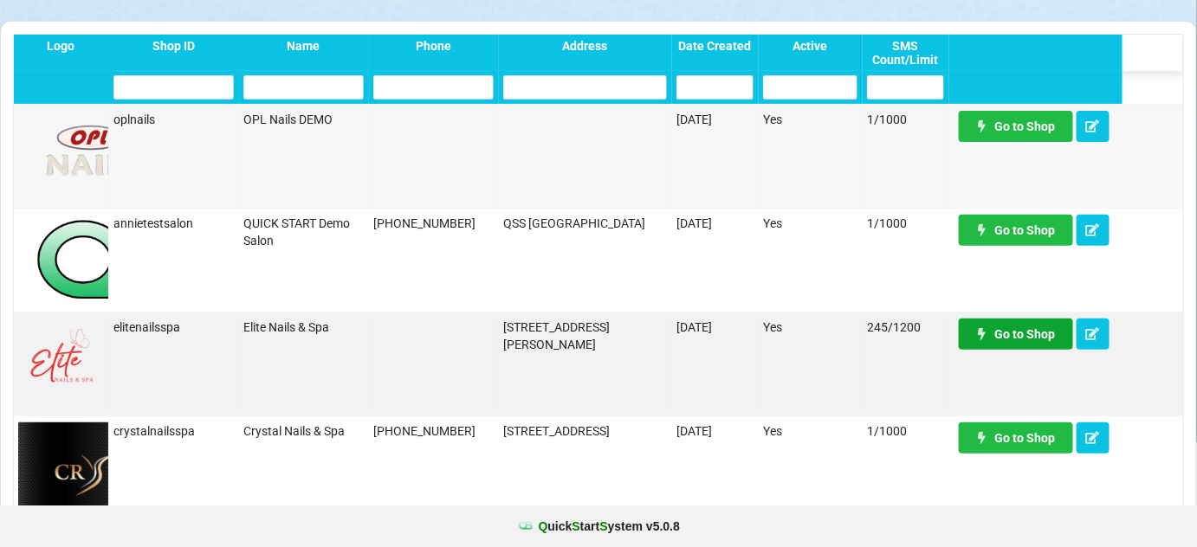
click at [1036, 335] on link "Go to Shop" at bounding box center [1016, 334] width 114 height 31
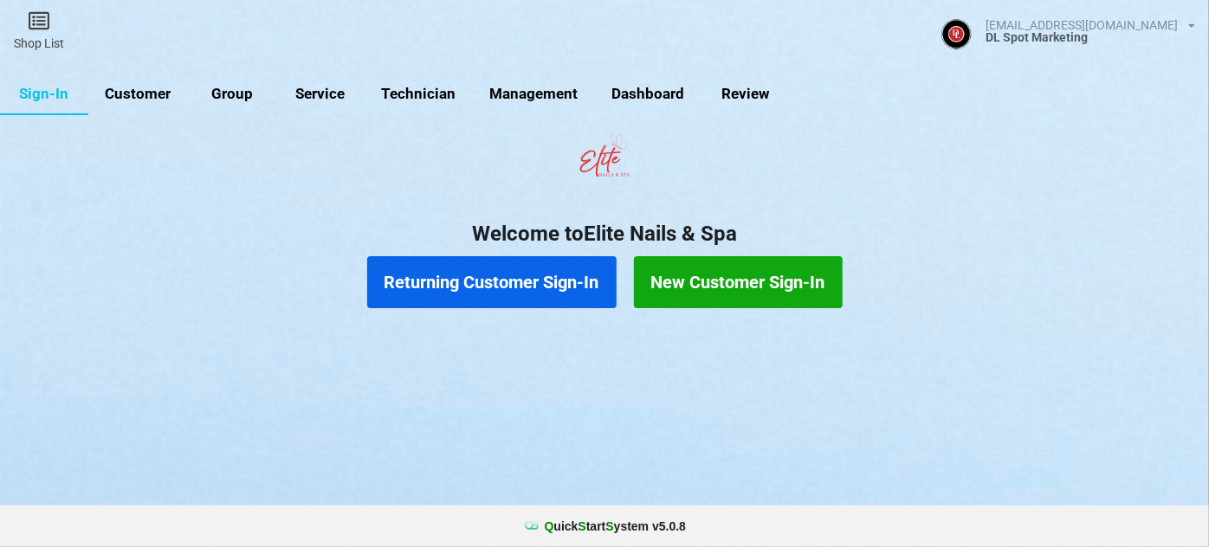
click at [139, 90] on link "Customer" at bounding box center [138, 95] width 100 height 42
select select "25"
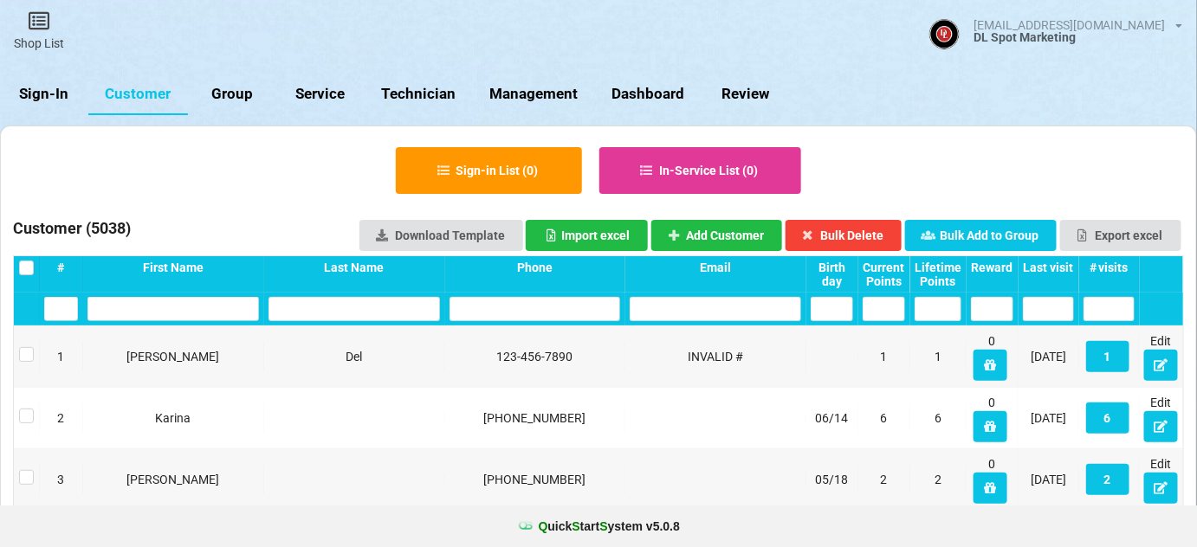
click at [533, 318] on input "text" at bounding box center [535, 309] width 171 height 24
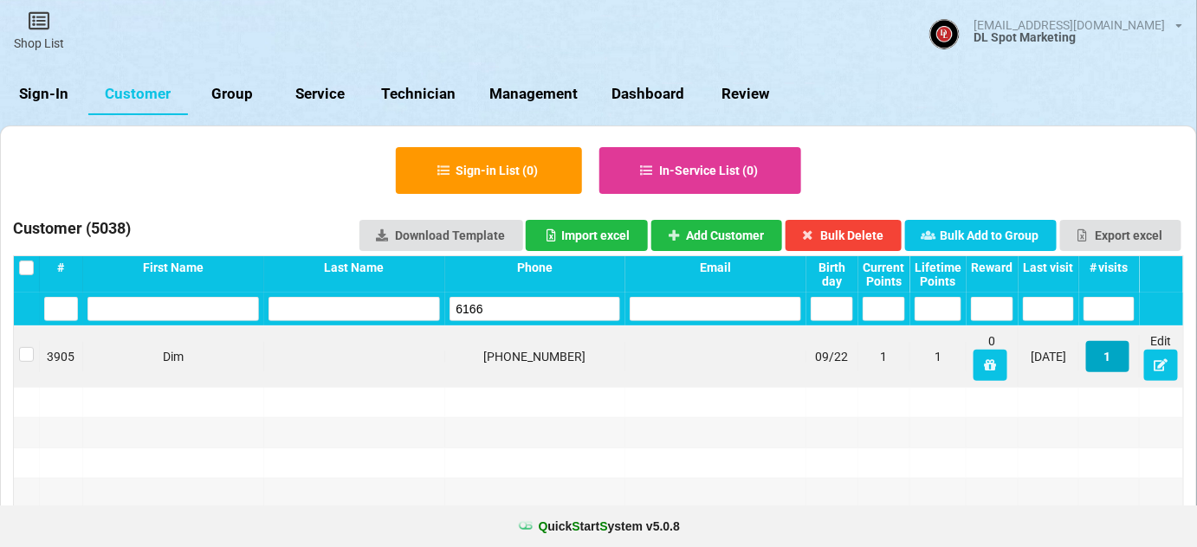
click at [1104, 359] on button "1" at bounding box center [1107, 356] width 43 height 31
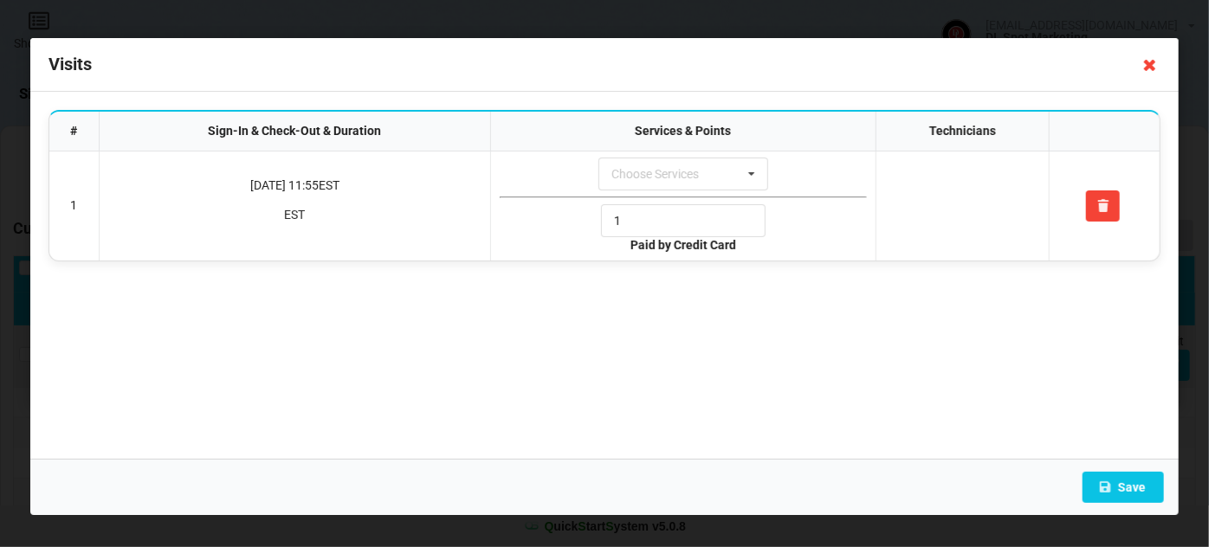
click at [1152, 67] on icon at bounding box center [1150, 65] width 28 height 28
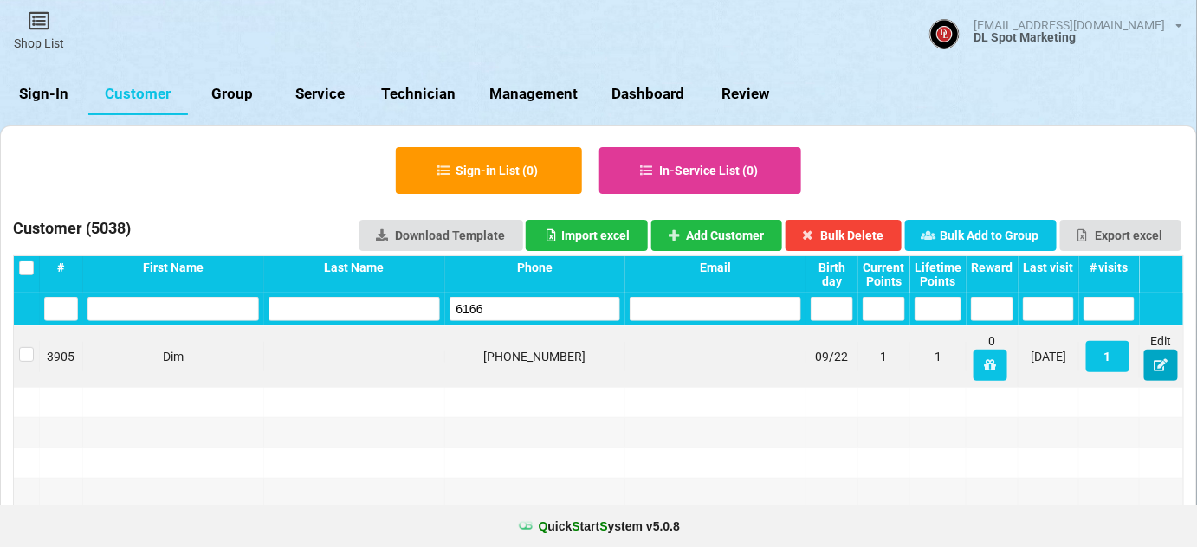
click at [1161, 366] on icon at bounding box center [1161, 364] width 15 height 10
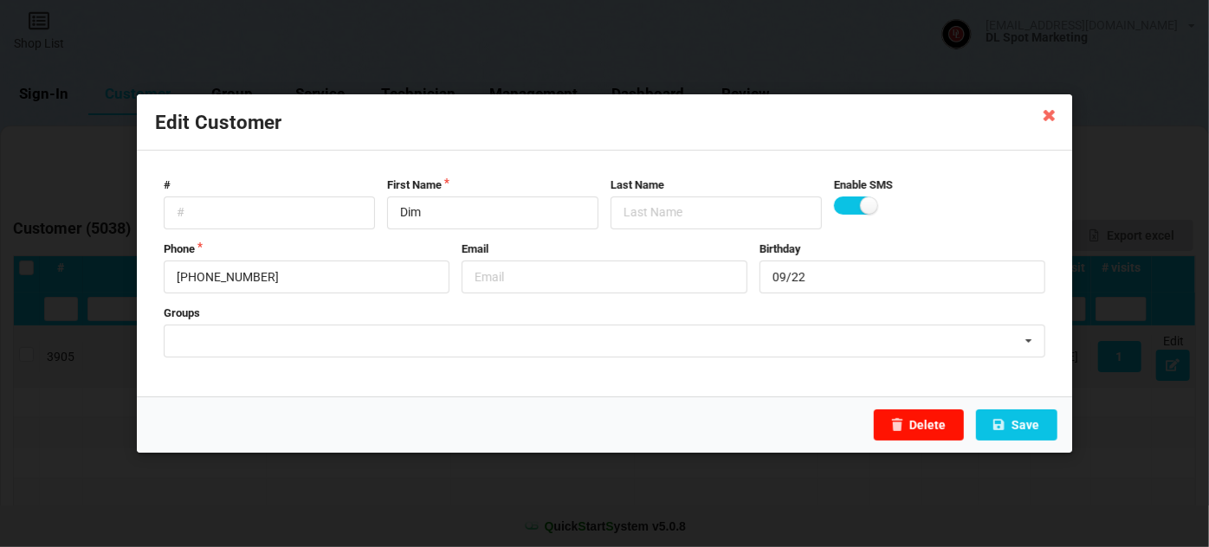
click at [940, 426] on button "Delete" at bounding box center [919, 425] width 90 height 31
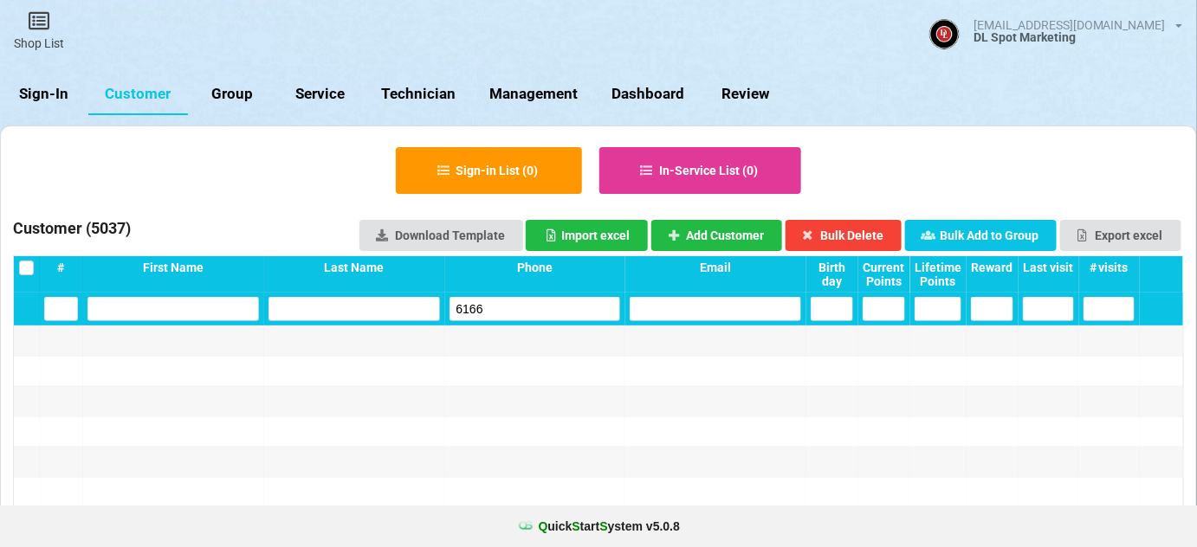
click at [501, 311] on input "6166" at bounding box center [535, 309] width 171 height 24
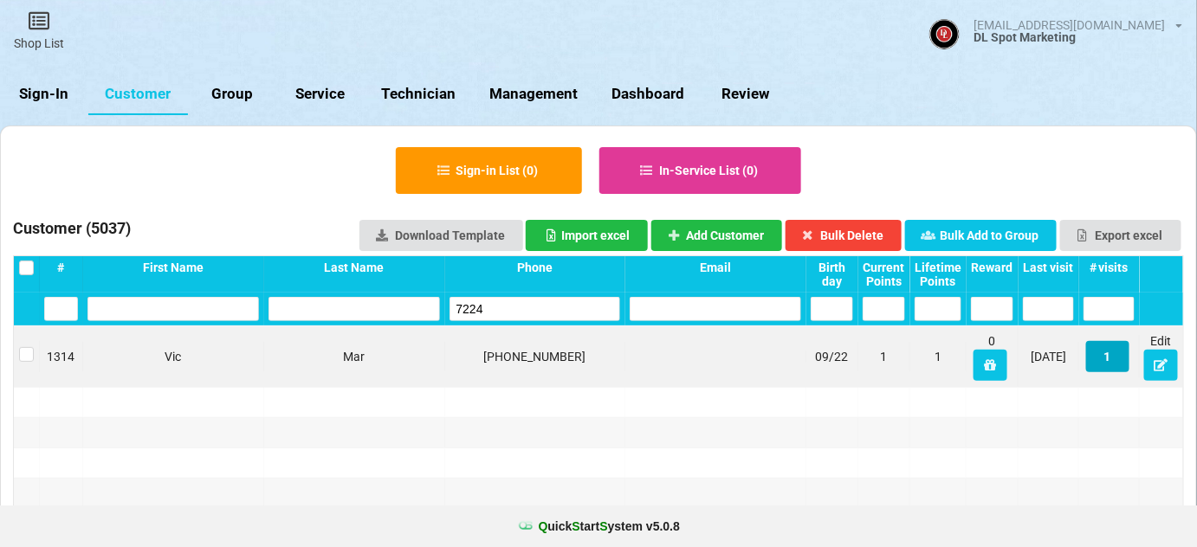
click at [1108, 359] on button "1" at bounding box center [1107, 356] width 43 height 31
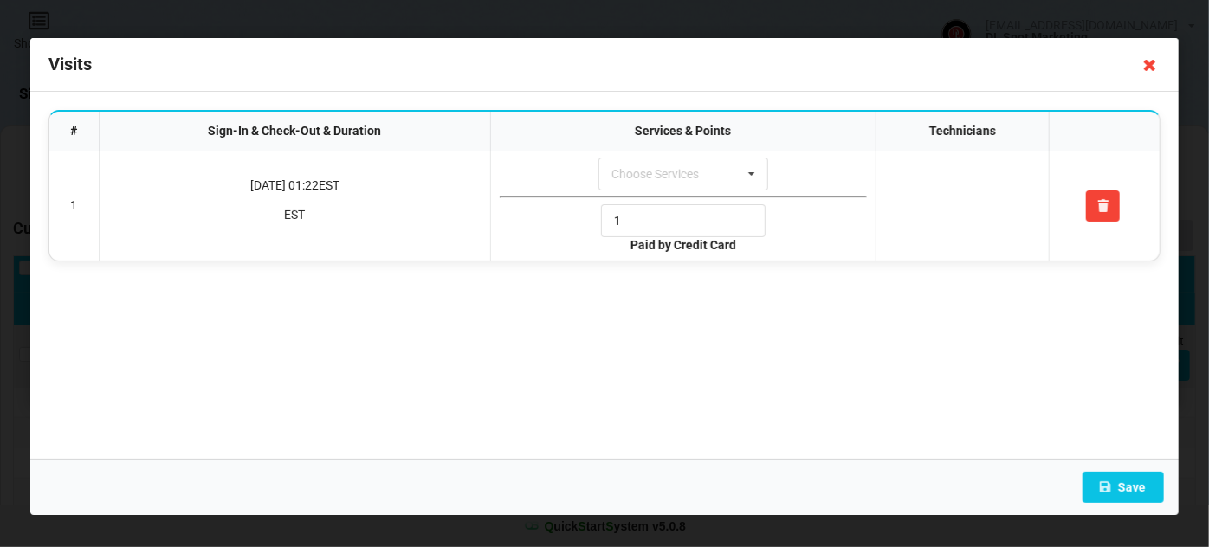
click at [1146, 65] on icon at bounding box center [1150, 65] width 28 height 28
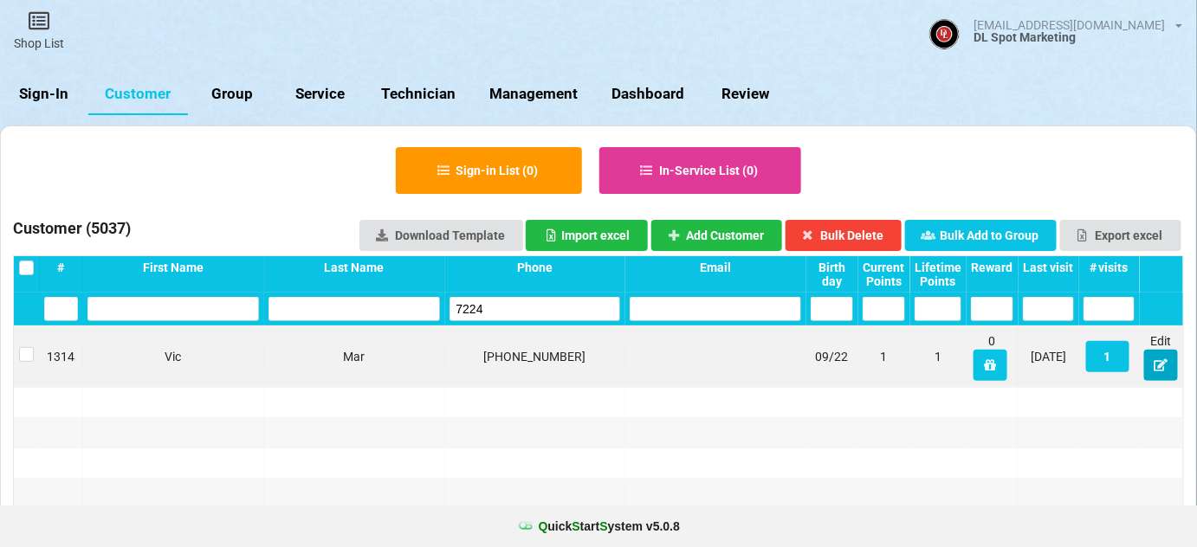
click at [1154, 370] on button at bounding box center [1161, 365] width 34 height 31
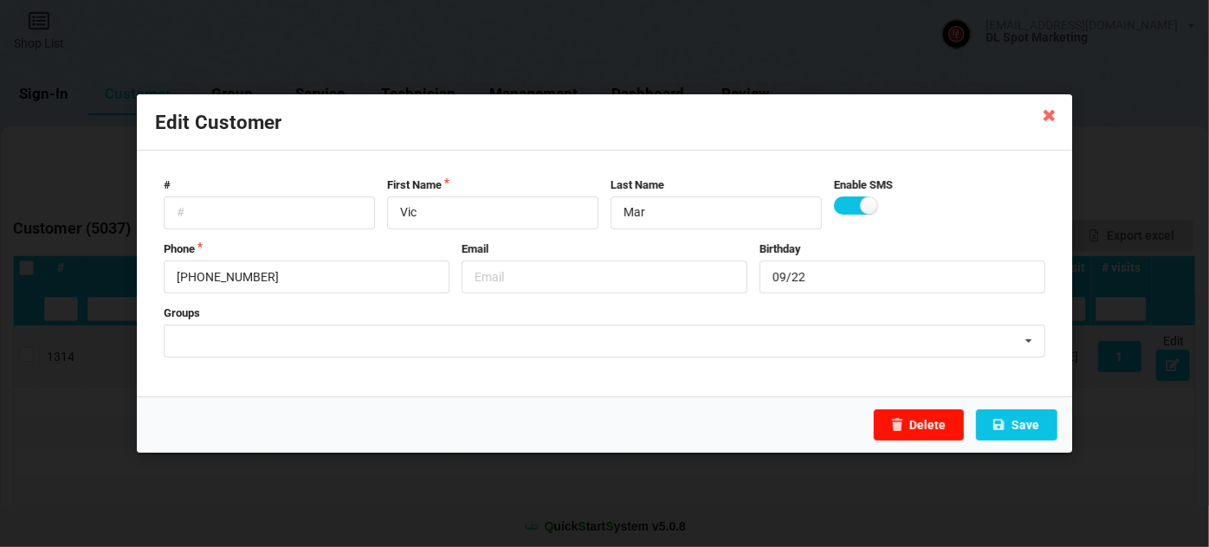
click at [921, 427] on button "Delete" at bounding box center [919, 425] width 90 height 31
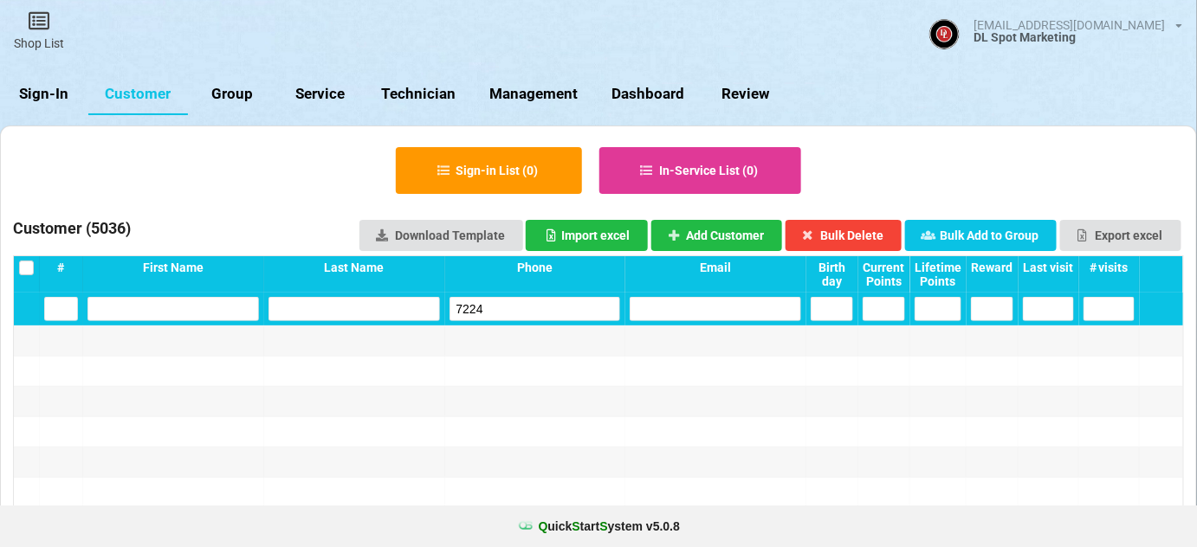
click at [513, 307] on input "7224" at bounding box center [535, 309] width 171 height 24
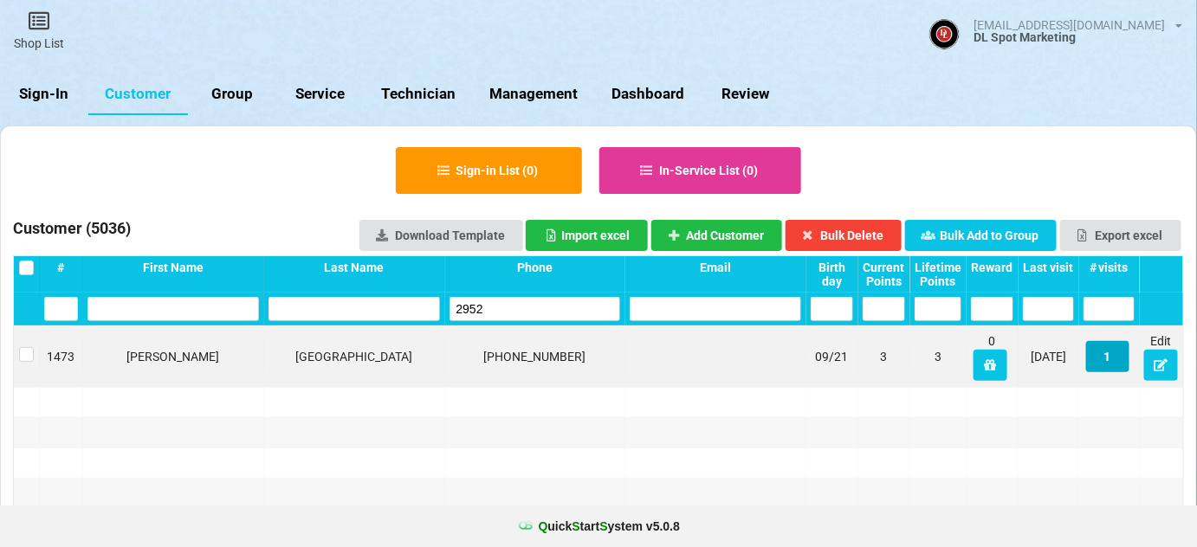
click at [1109, 360] on button "1" at bounding box center [1107, 356] width 43 height 31
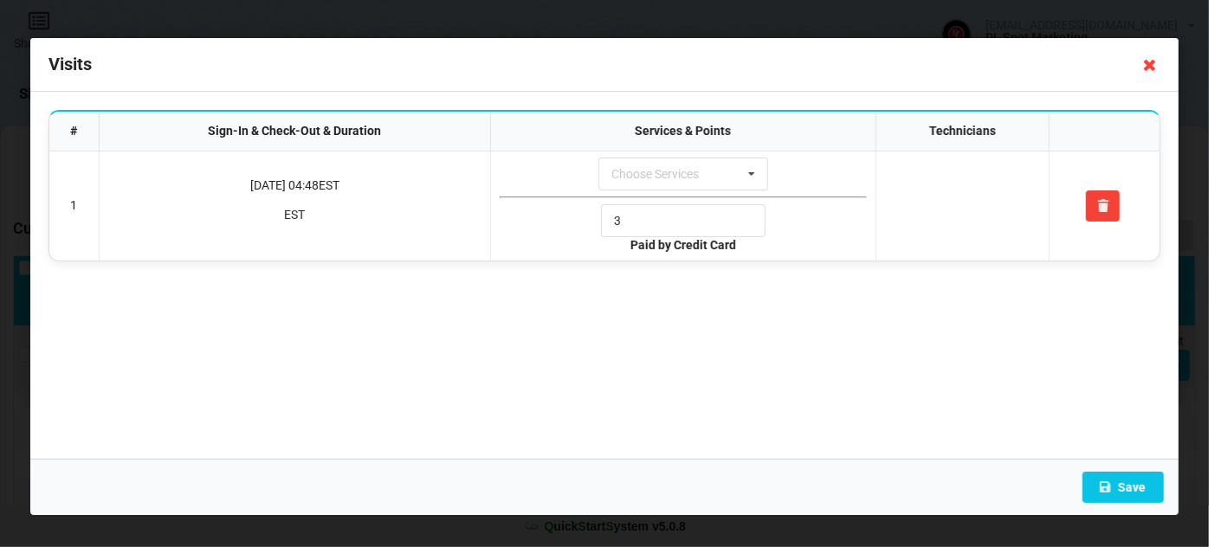
click at [1148, 57] on icon at bounding box center [1150, 65] width 28 height 28
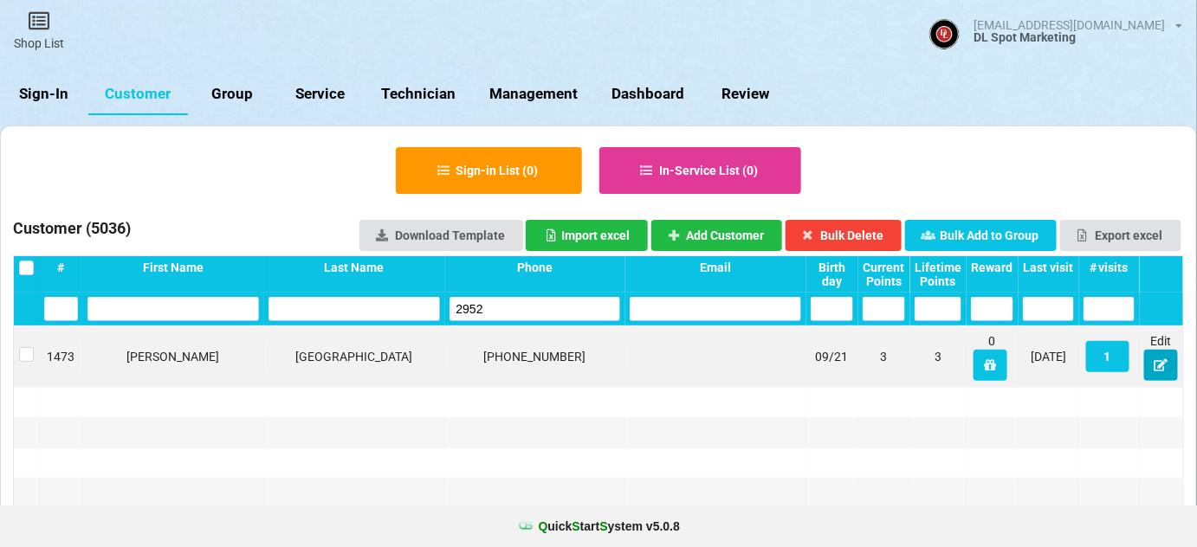
click at [1159, 359] on icon at bounding box center [1161, 364] width 15 height 10
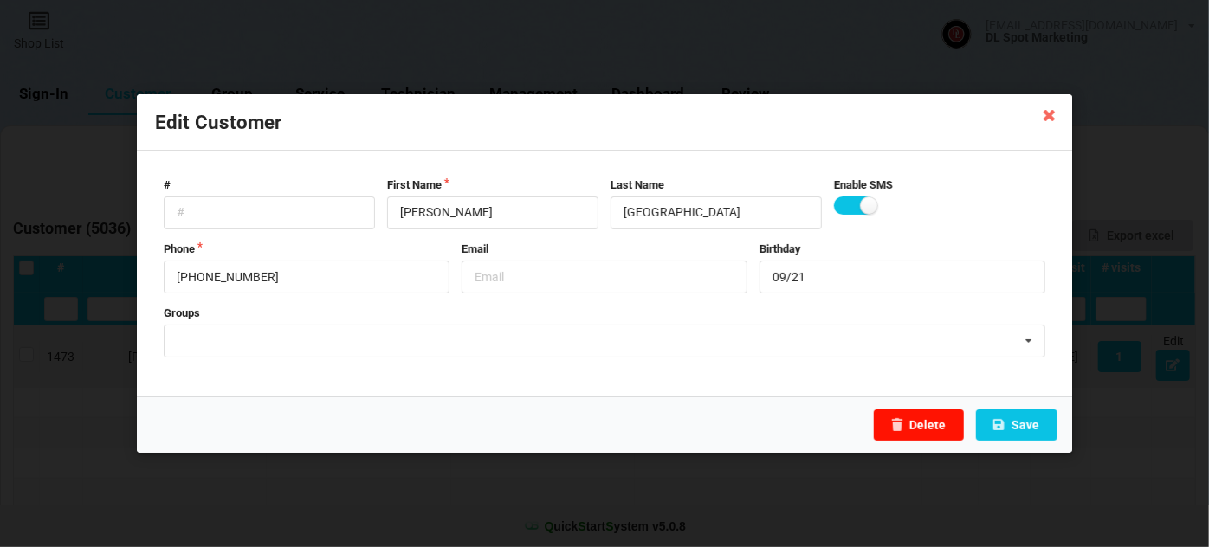
click at [925, 429] on button "Delete" at bounding box center [919, 425] width 90 height 31
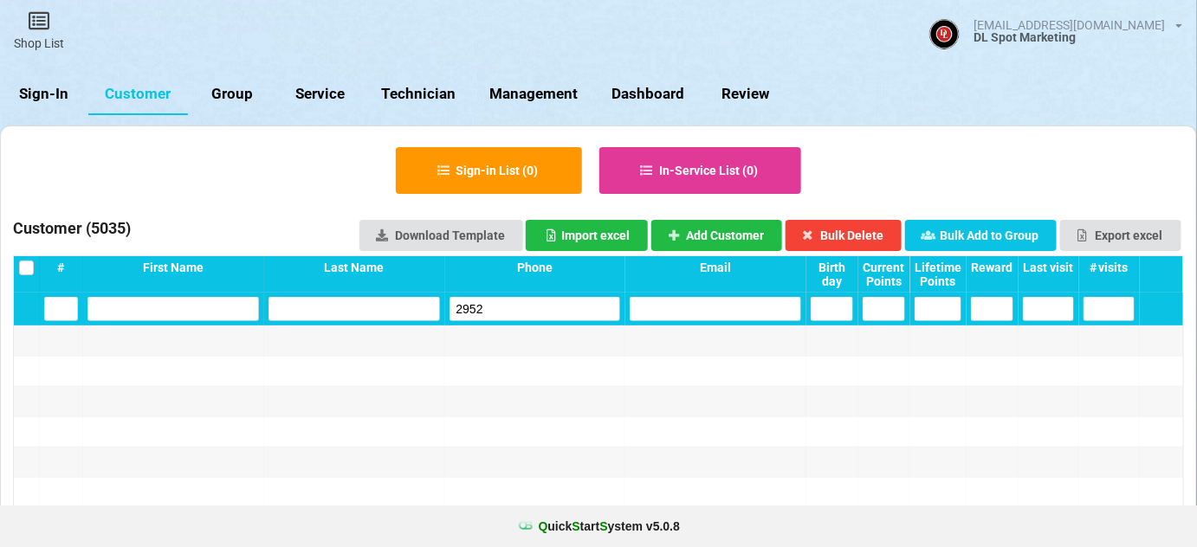
click at [501, 305] on input "2952" at bounding box center [535, 309] width 171 height 24
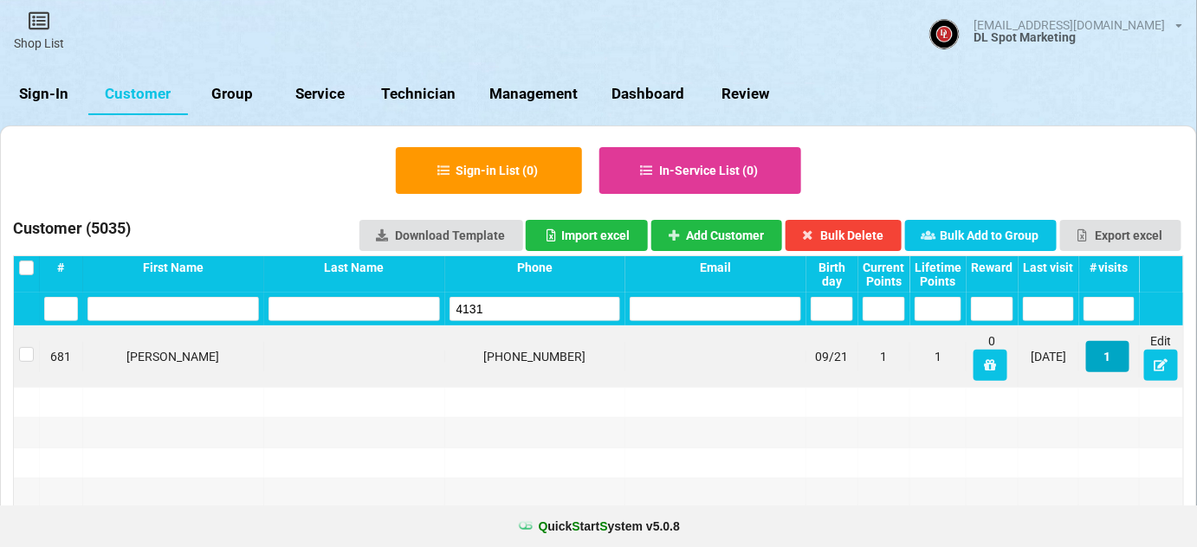
click at [1108, 357] on button "1" at bounding box center [1107, 356] width 43 height 31
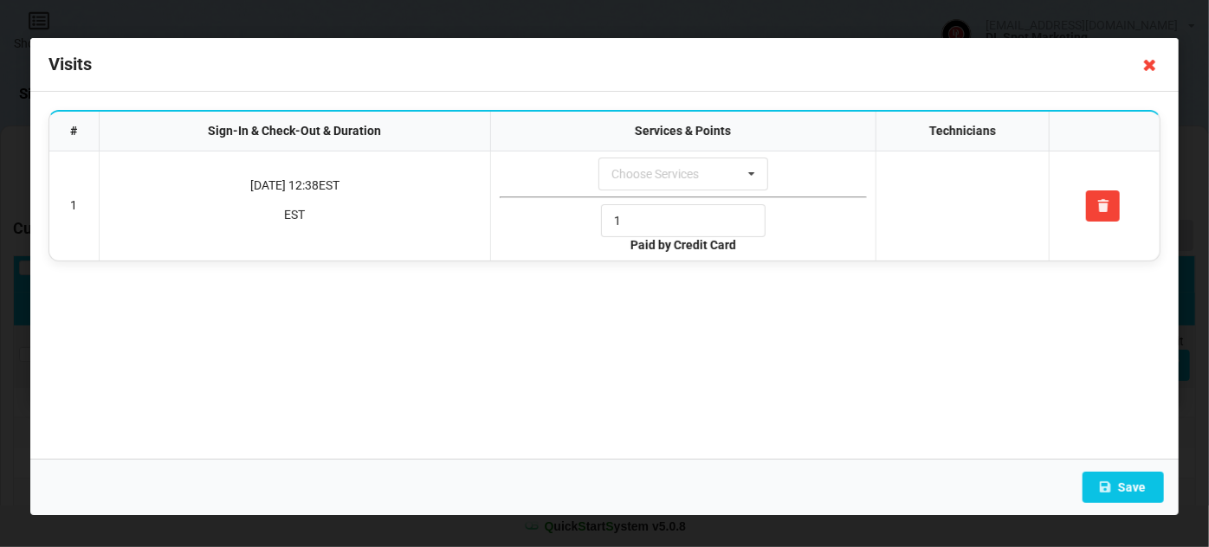
click at [1150, 61] on icon at bounding box center [1150, 65] width 28 height 28
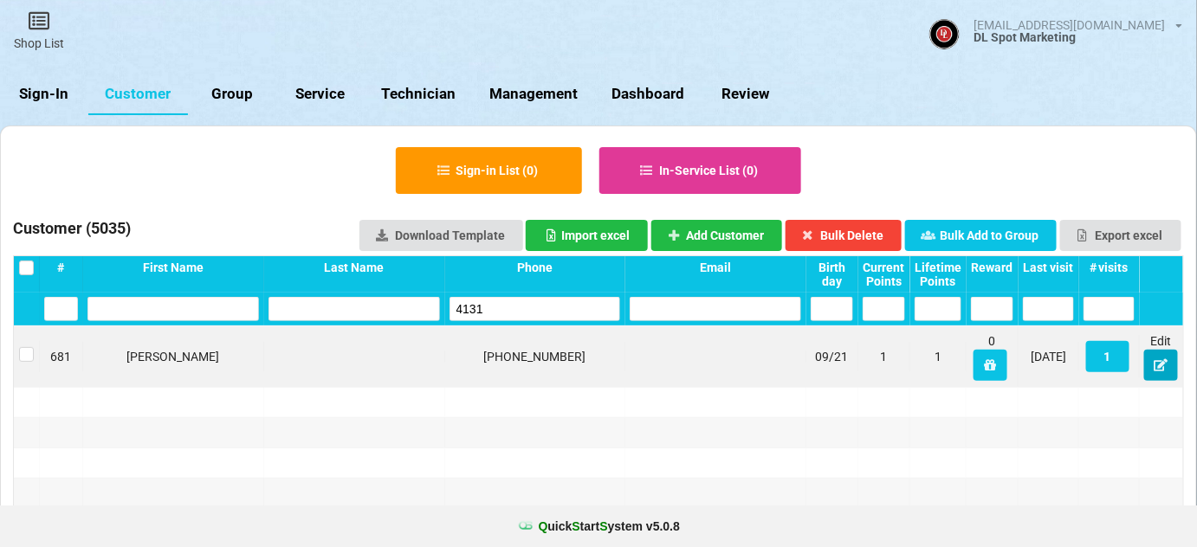
click at [1155, 369] on icon at bounding box center [1161, 364] width 15 height 10
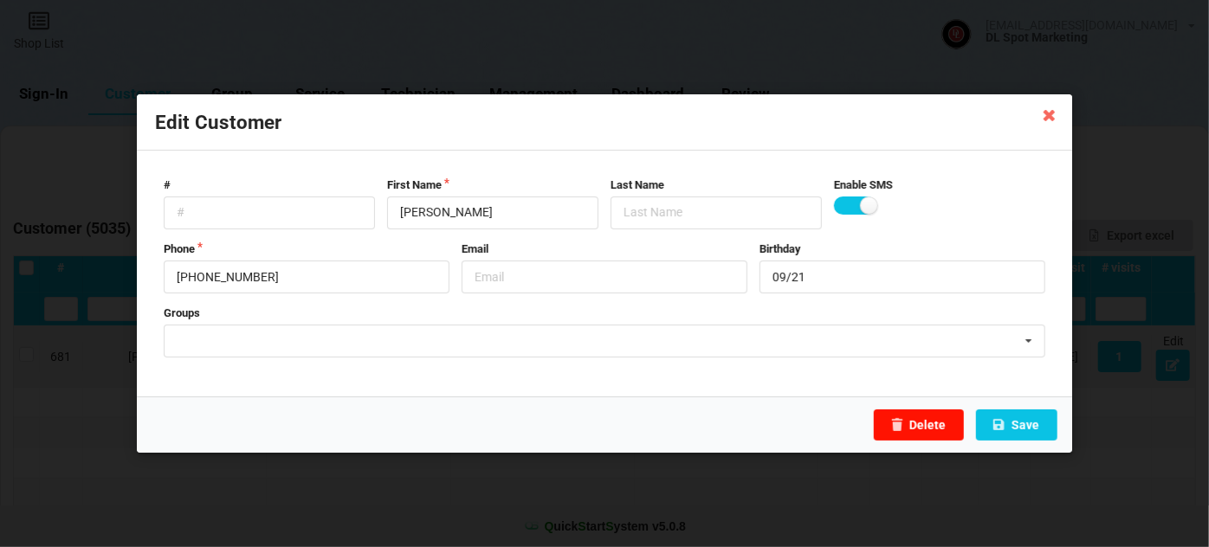
click at [935, 426] on button "Delete" at bounding box center [919, 425] width 90 height 31
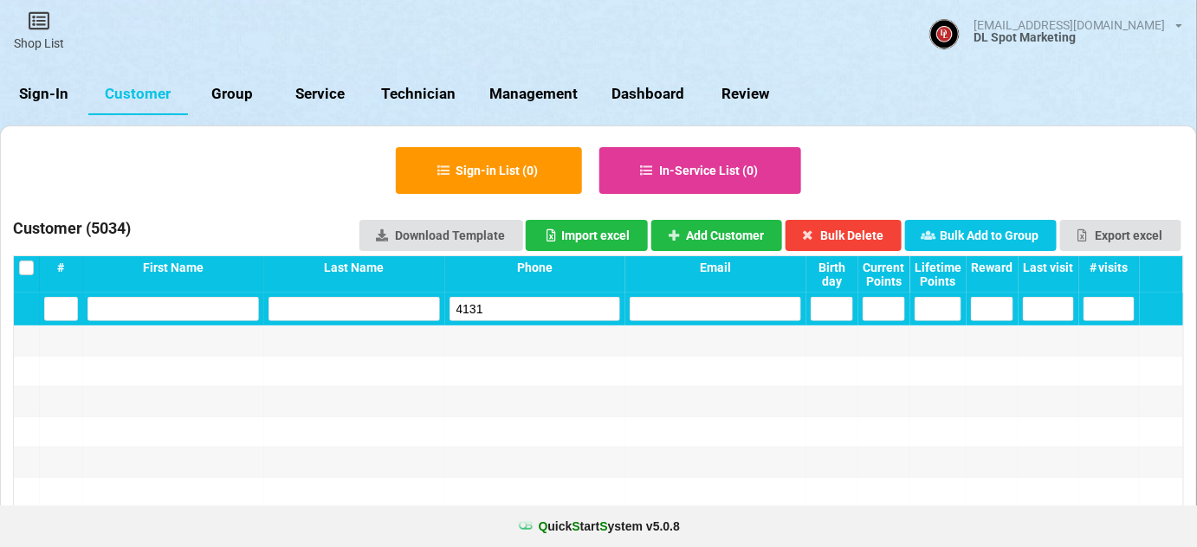
click at [507, 308] on input "4131" at bounding box center [535, 309] width 171 height 24
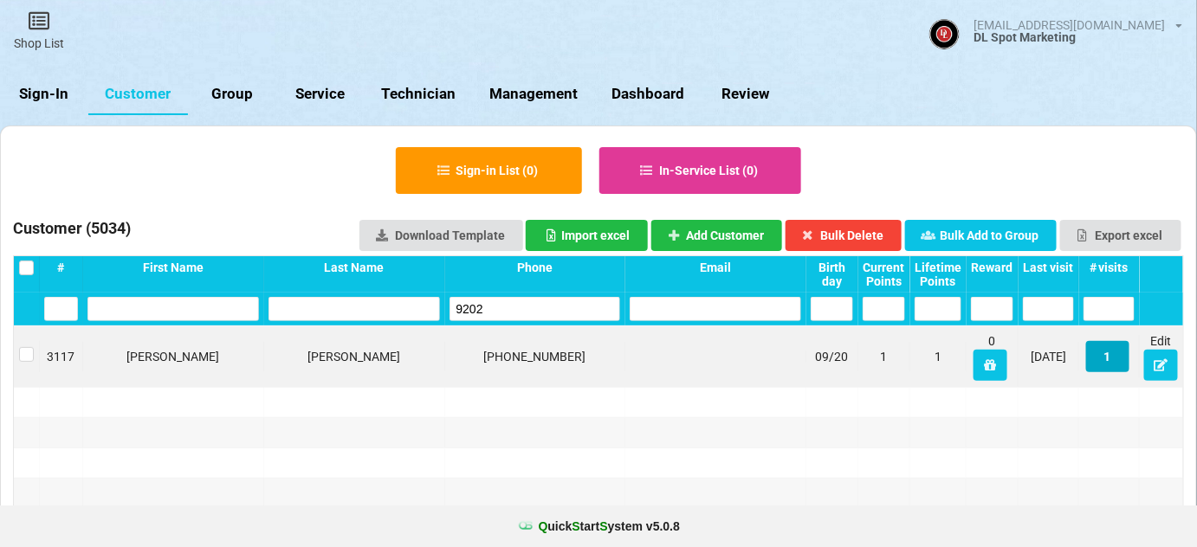
click at [1110, 356] on button "1" at bounding box center [1107, 356] width 43 height 31
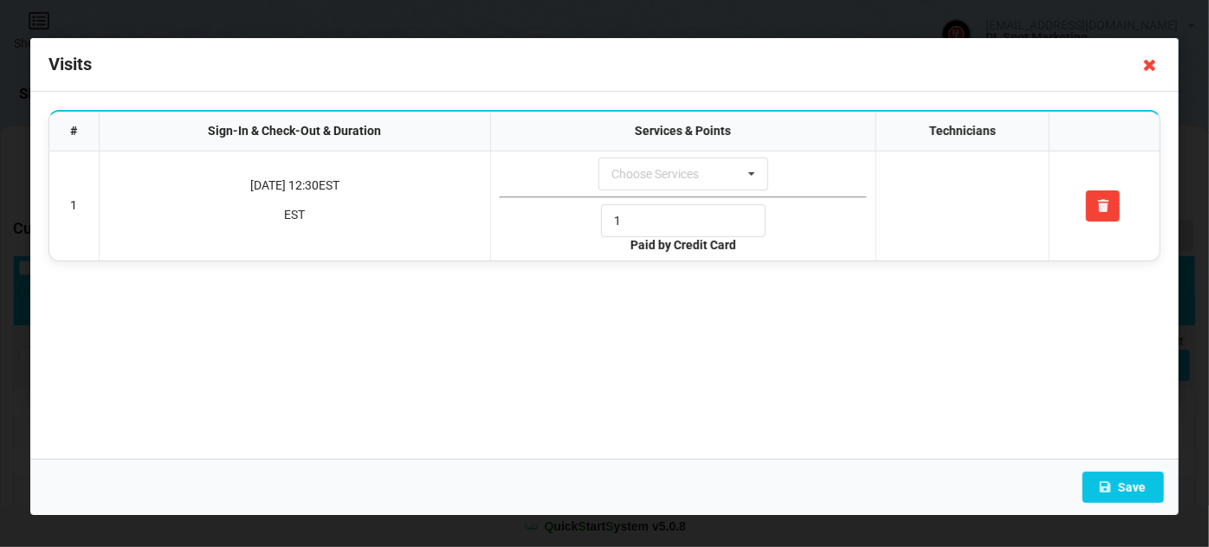
click at [1148, 64] on icon at bounding box center [1150, 65] width 28 height 28
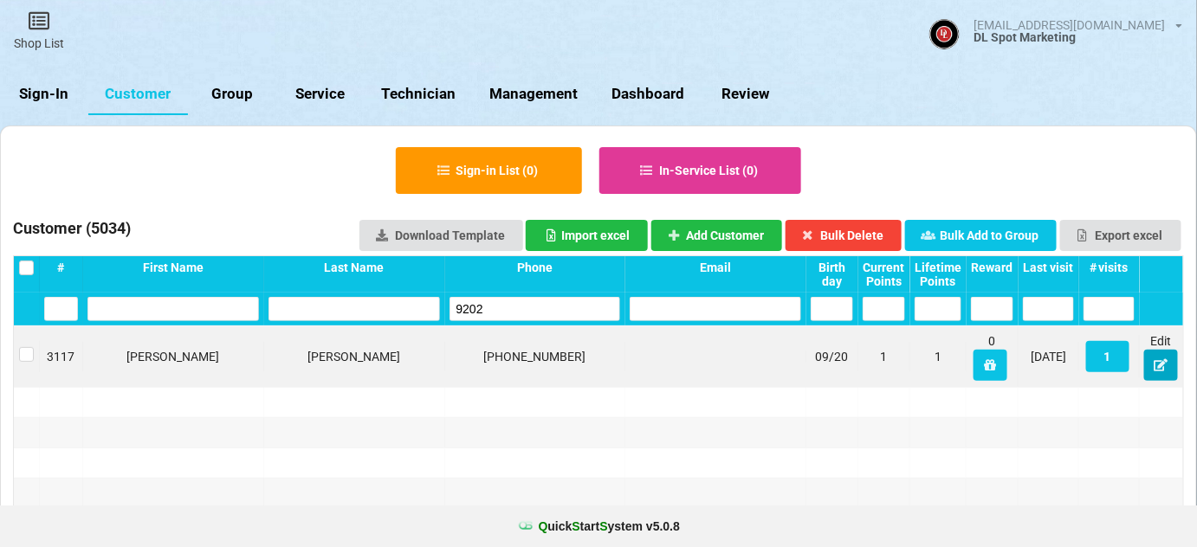
click at [1161, 364] on icon at bounding box center [1161, 364] width 15 height 10
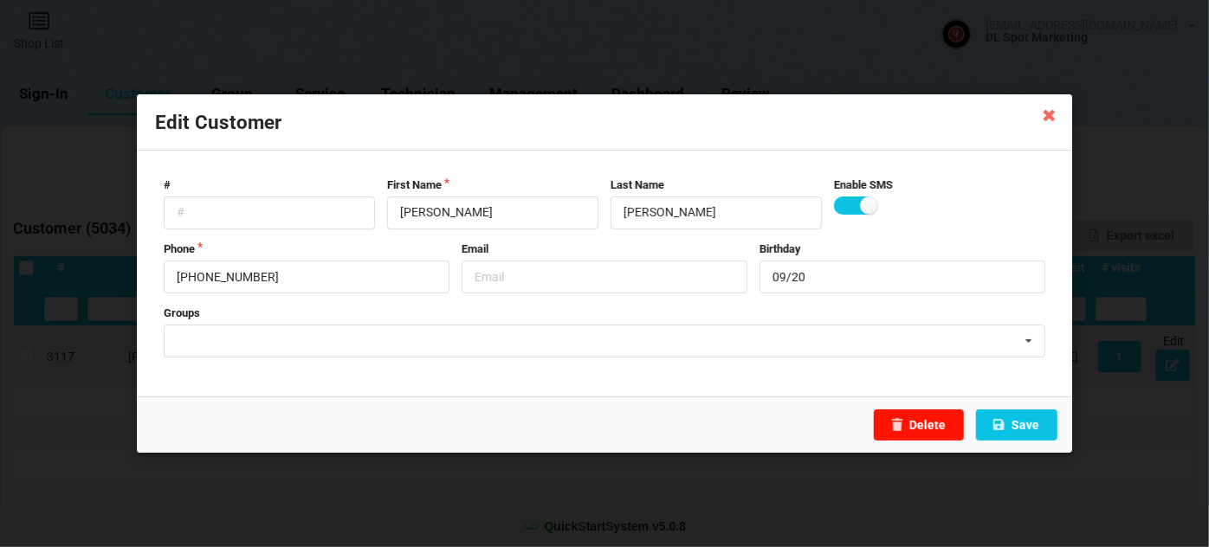
click at [930, 424] on button "Delete" at bounding box center [919, 425] width 90 height 31
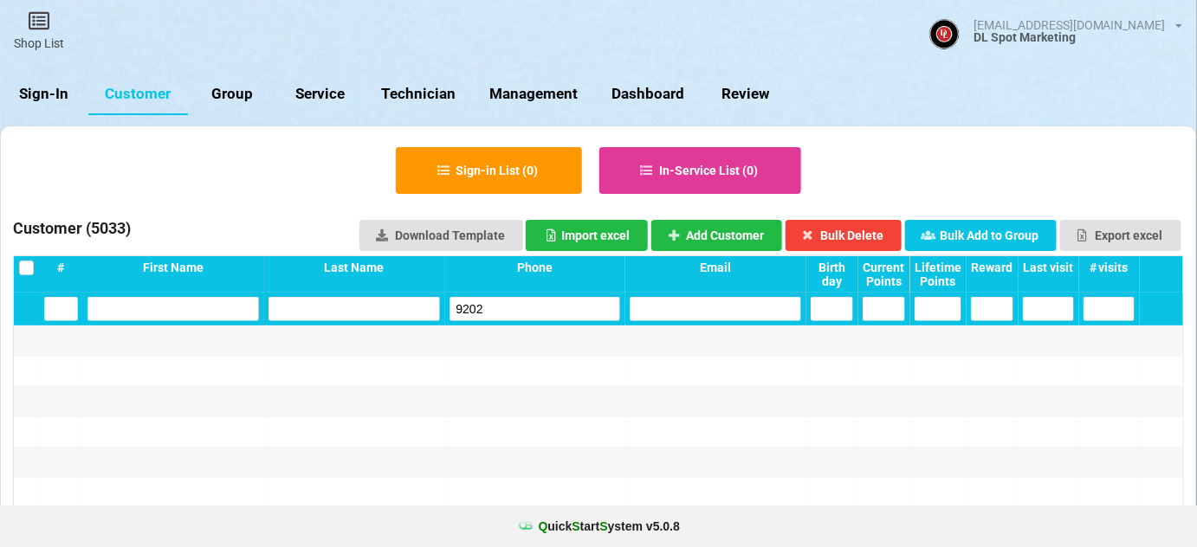
click at [490, 304] on input "9202" at bounding box center [535, 309] width 171 height 24
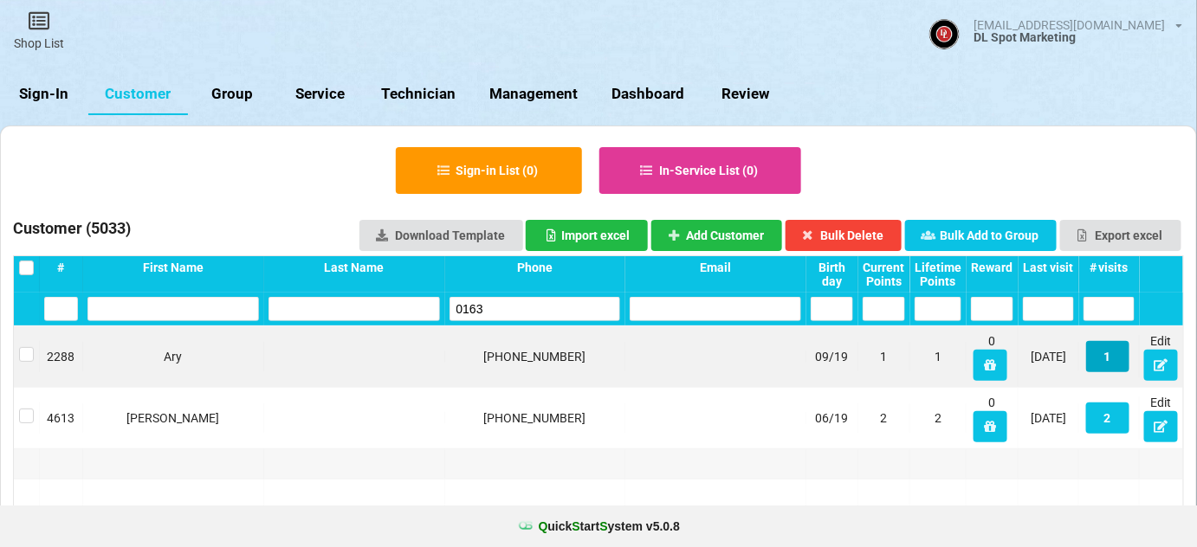
click at [1108, 353] on button "1" at bounding box center [1107, 356] width 43 height 31
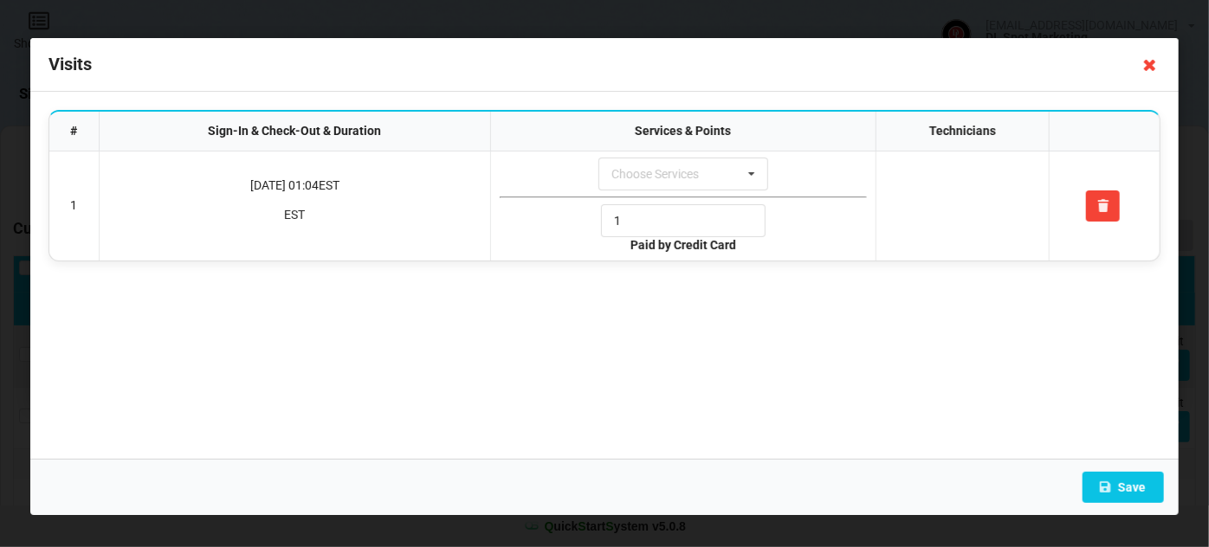
click at [1149, 69] on icon at bounding box center [1150, 65] width 28 height 28
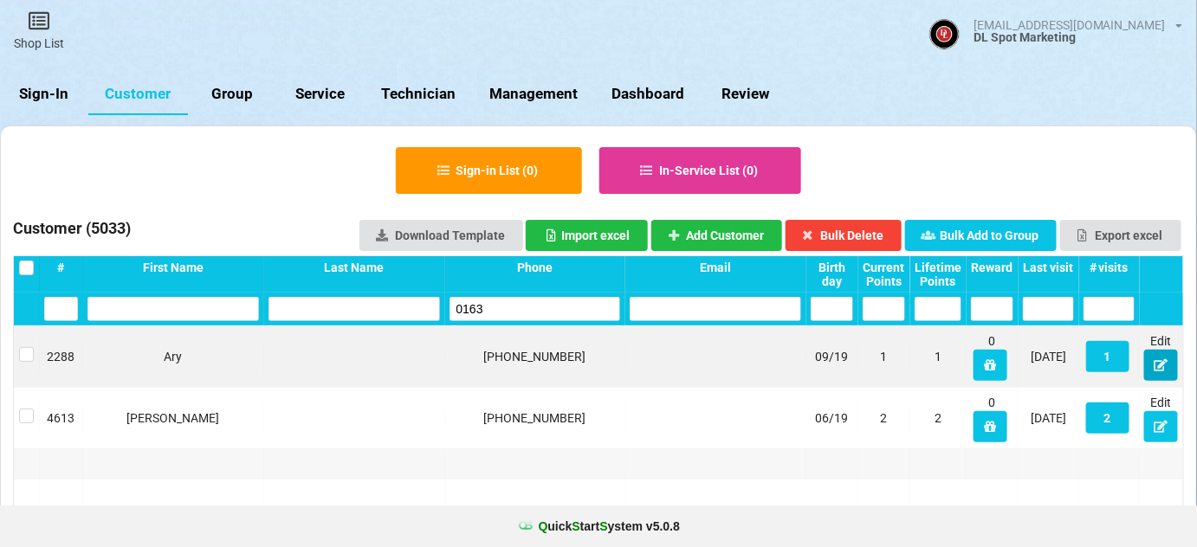
click at [1161, 366] on icon at bounding box center [1161, 364] width 15 height 10
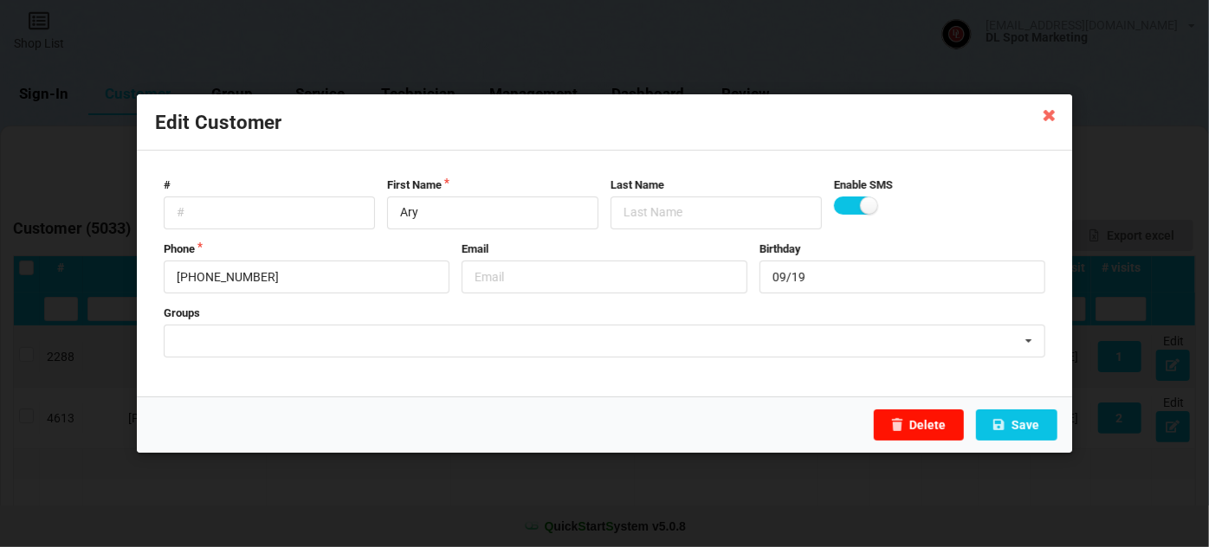
click at [928, 425] on button "Delete" at bounding box center [919, 425] width 90 height 31
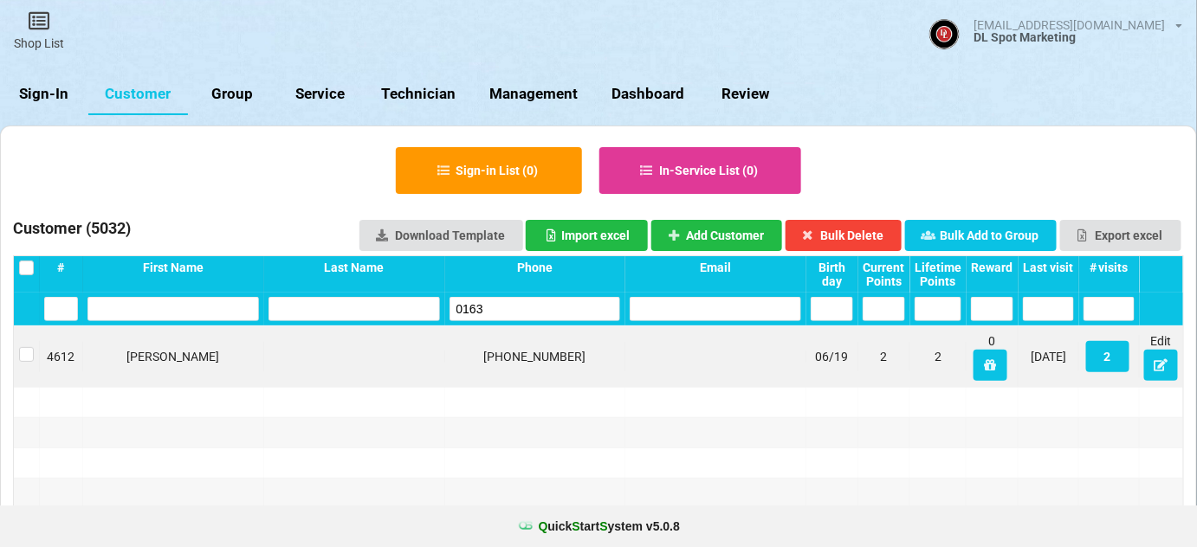
click at [519, 306] on input "0163" at bounding box center [535, 309] width 171 height 24
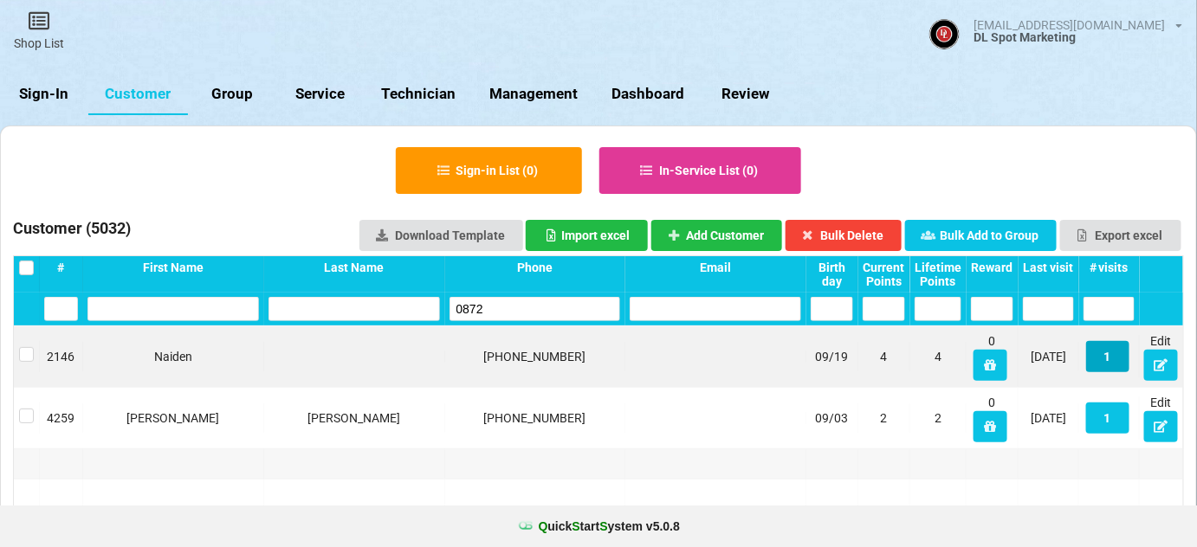
click at [1108, 355] on button "1" at bounding box center [1107, 356] width 43 height 31
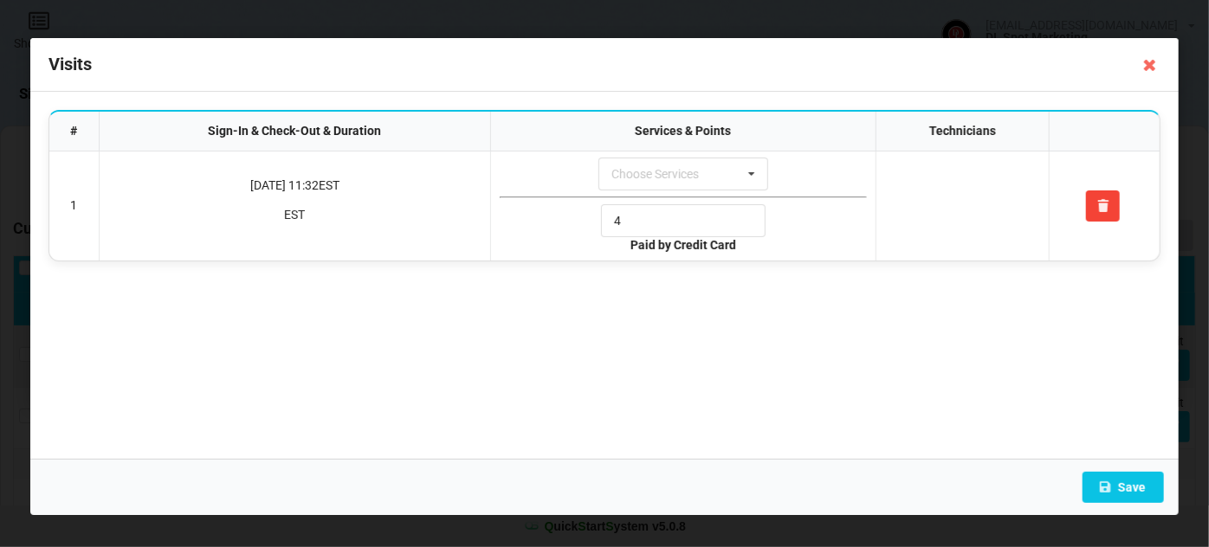
drag, startPoint x: 1148, startPoint y: 63, endPoint x: 1135, endPoint y: 126, distance: 63.9
click at [1148, 64] on icon at bounding box center [1150, 65] width 28 height 28
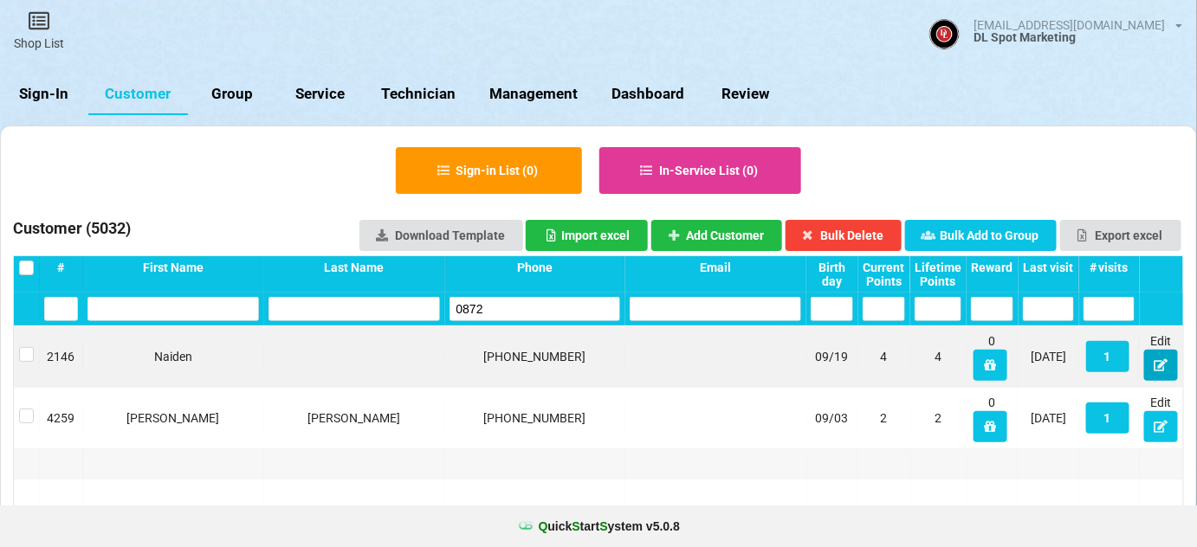
click at [1161, 367] on icon at bounding box center [1161, 364] width 15 height 10
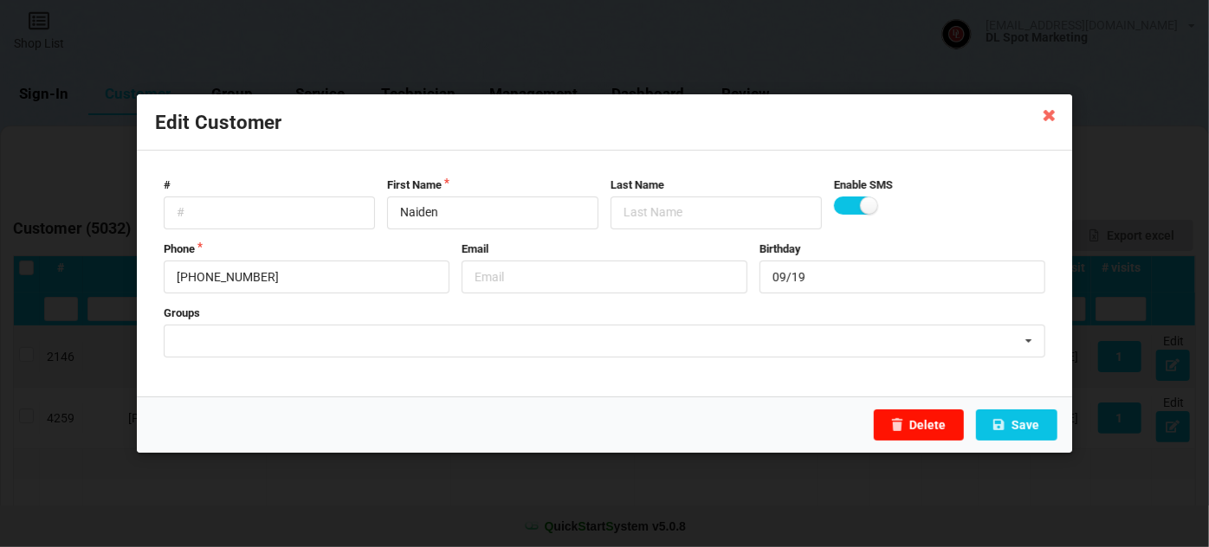
click at [937, 426] on button "Delete" at bounding box center [919, 425] width 90 height 31
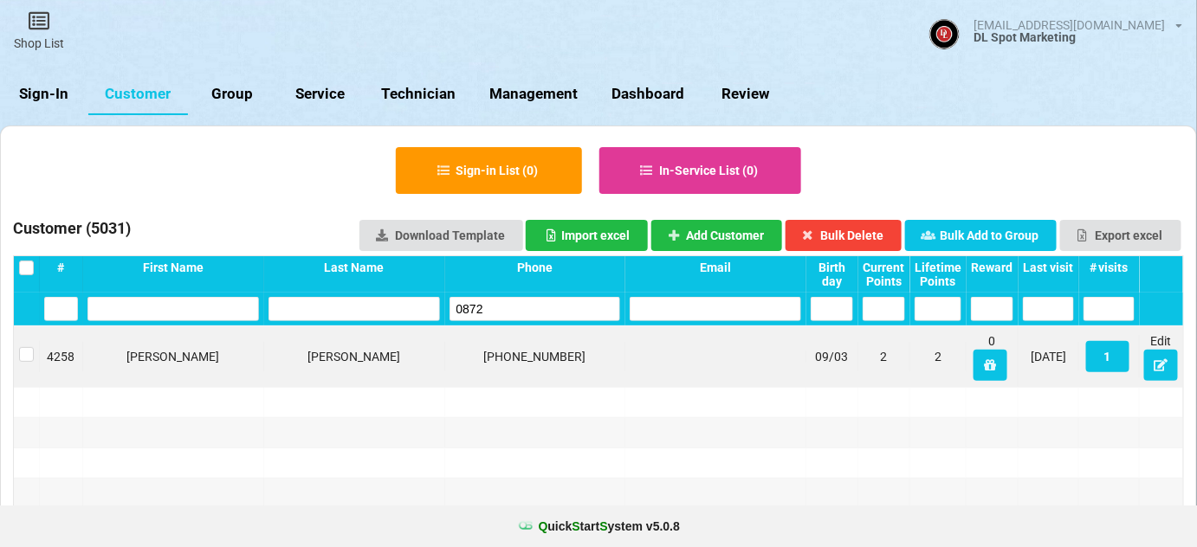
click at [503, 314] on input "0872" at bounding box center [535, 309] width 171 height 24
click at [1108, 356] on button "1" at bounding box center [1107, 356] width 43 height 31
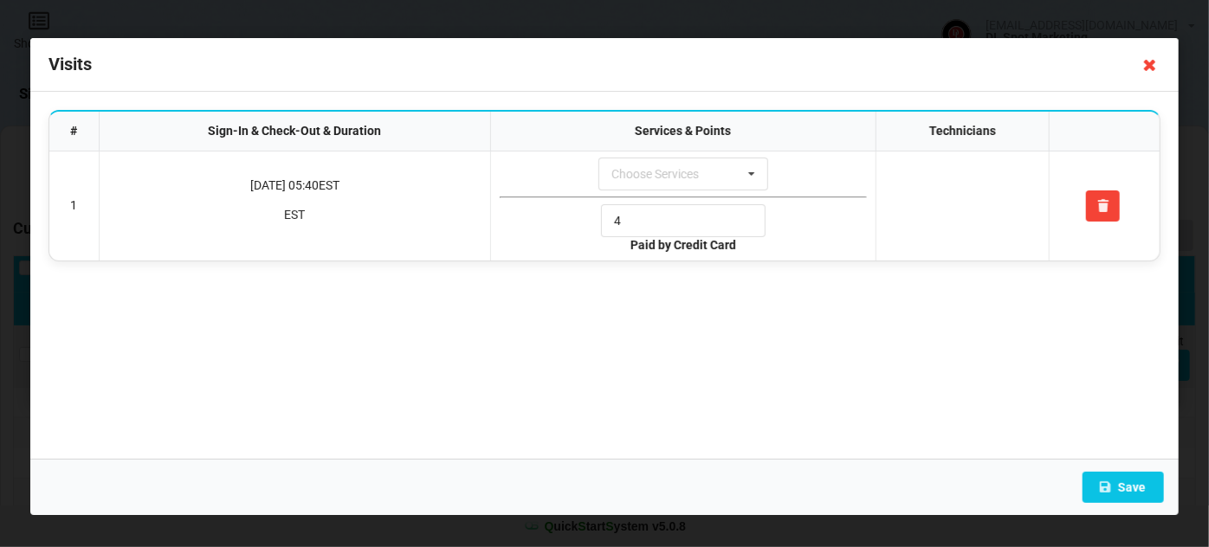
click at [1150, 69] on icon at bounding box center [1150, 65] width 28 height 28
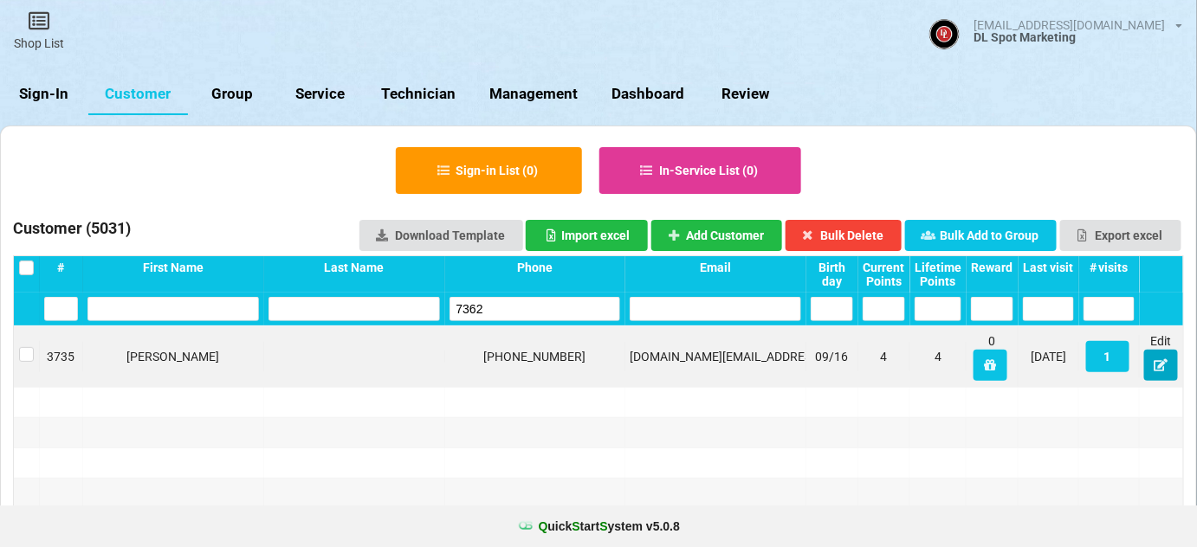
click at [1161, 369] on icon at bounding box center [1161, 364] width 15 height 10
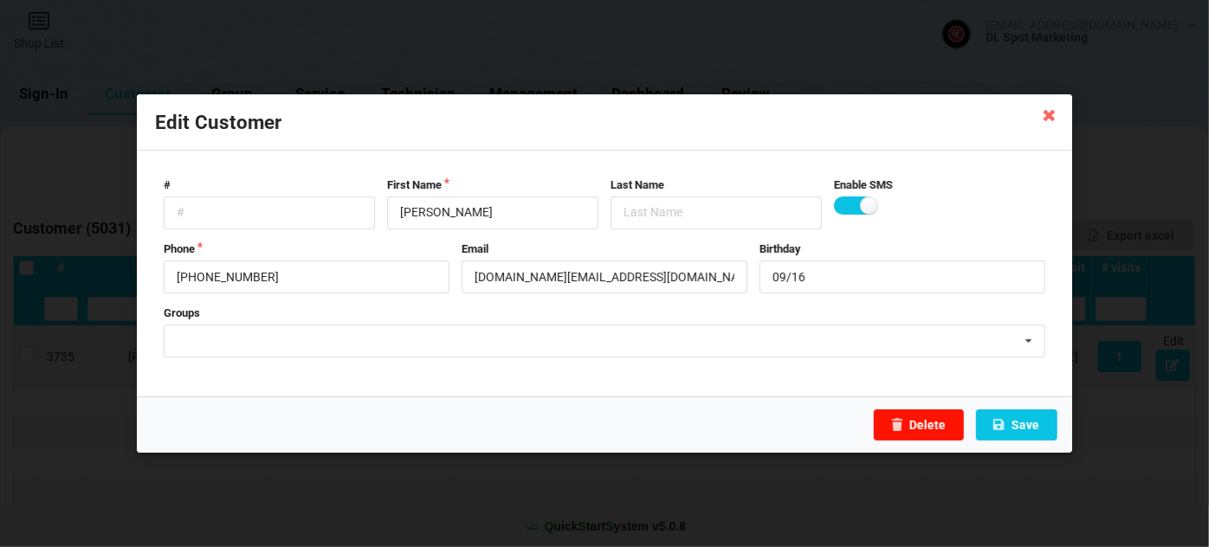
click at [934, 430] on button "Delete" at bounding box center [919, 425] width 90 height 31
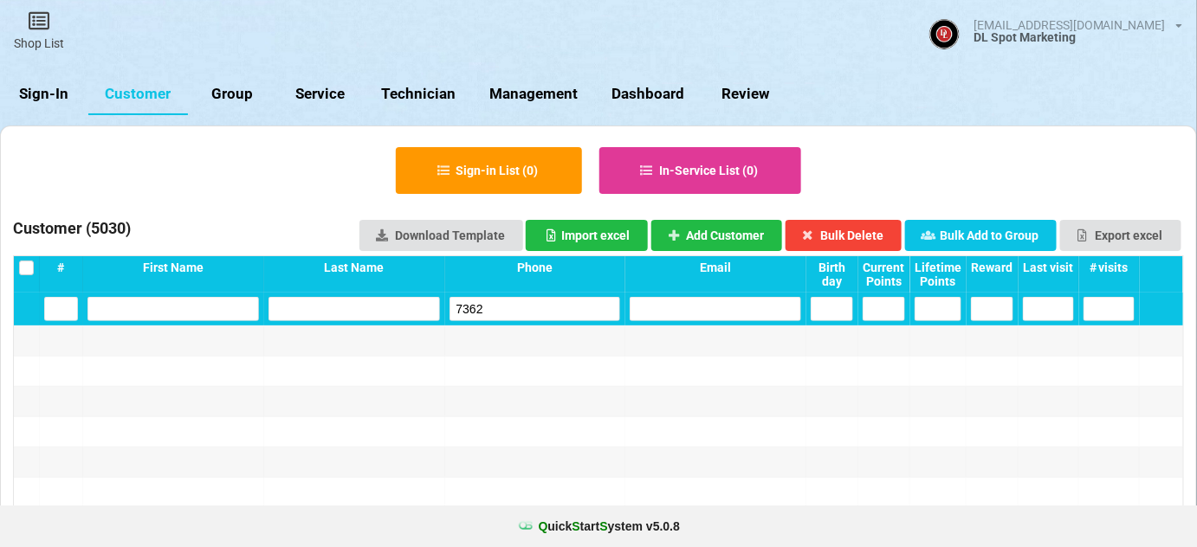
click at [507, 309] on input "7362" at bounding box center [535, 309] width 171 height 24
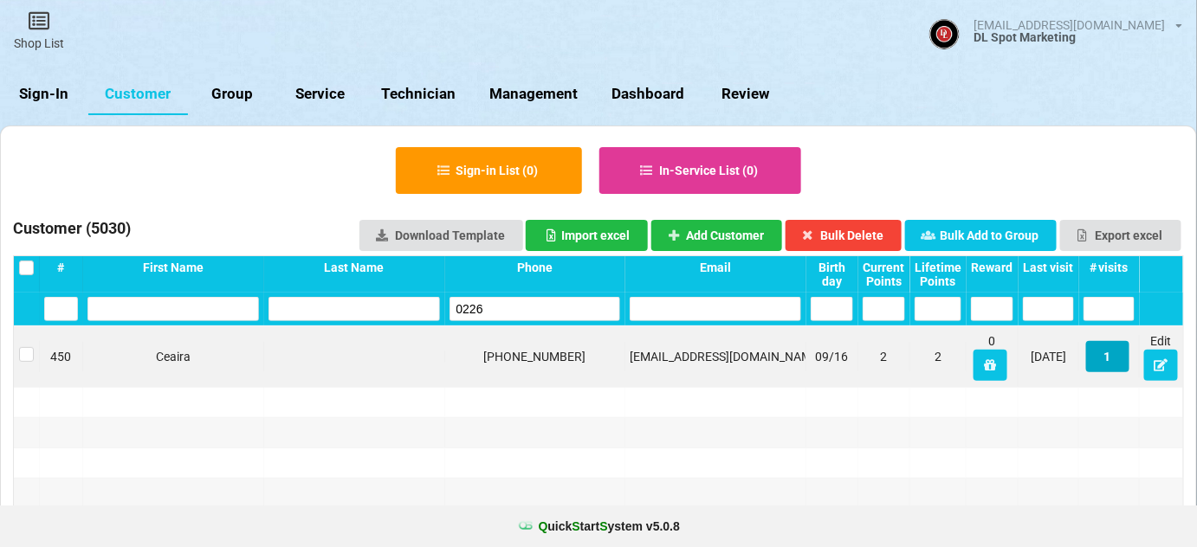
click at [1107, 357] on button "1" at bounding box center [1107, 356] width 43 height 31
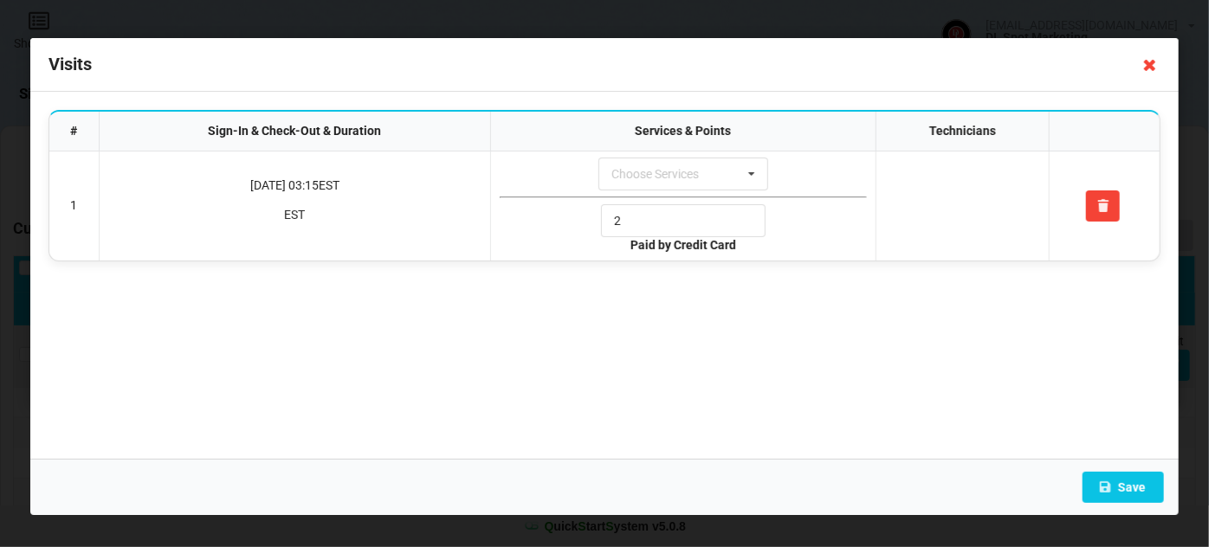
click at [1147, 71] on icon at bounding box center [1150, 65] width 28 height 28
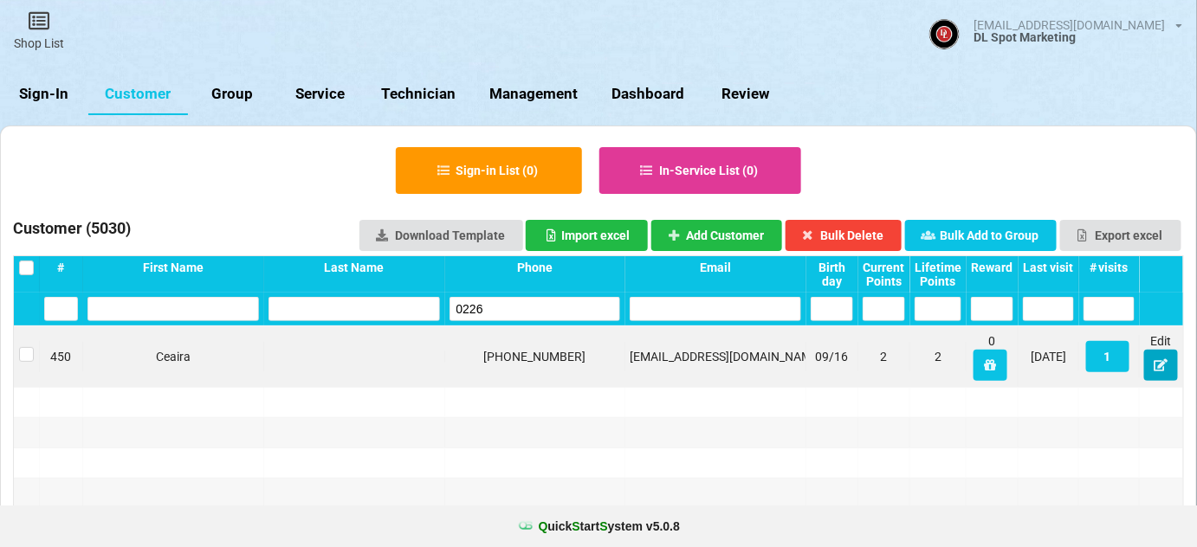
click at [1159, 368] on icon at bounding box center [1161, 364] width 15 height 10
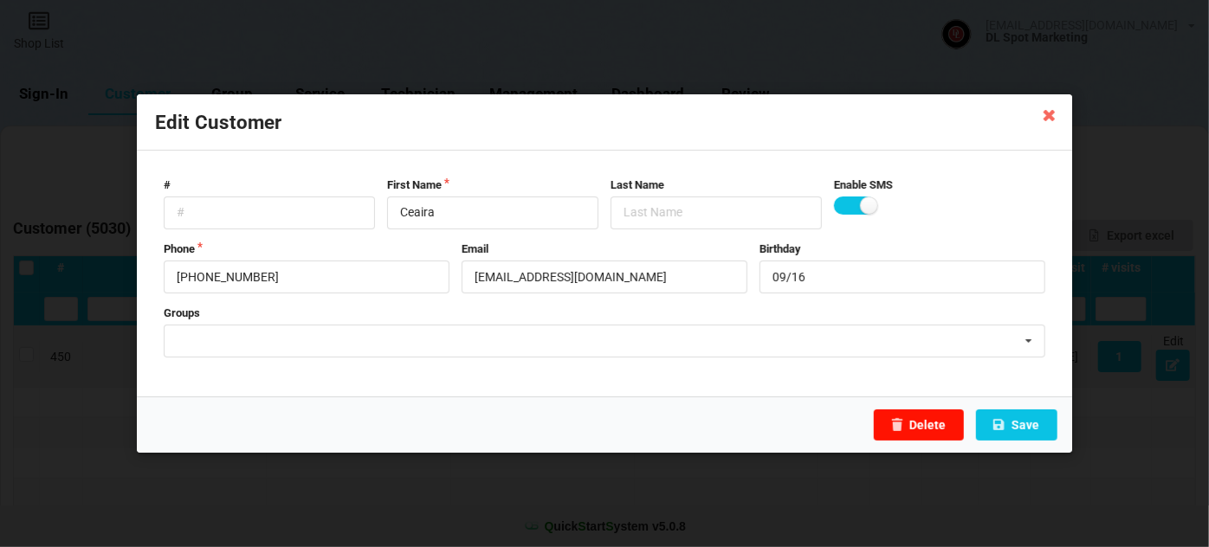
click at [922, 430] on button "Delete" at bounding box center [919, 425] width 90 height 31
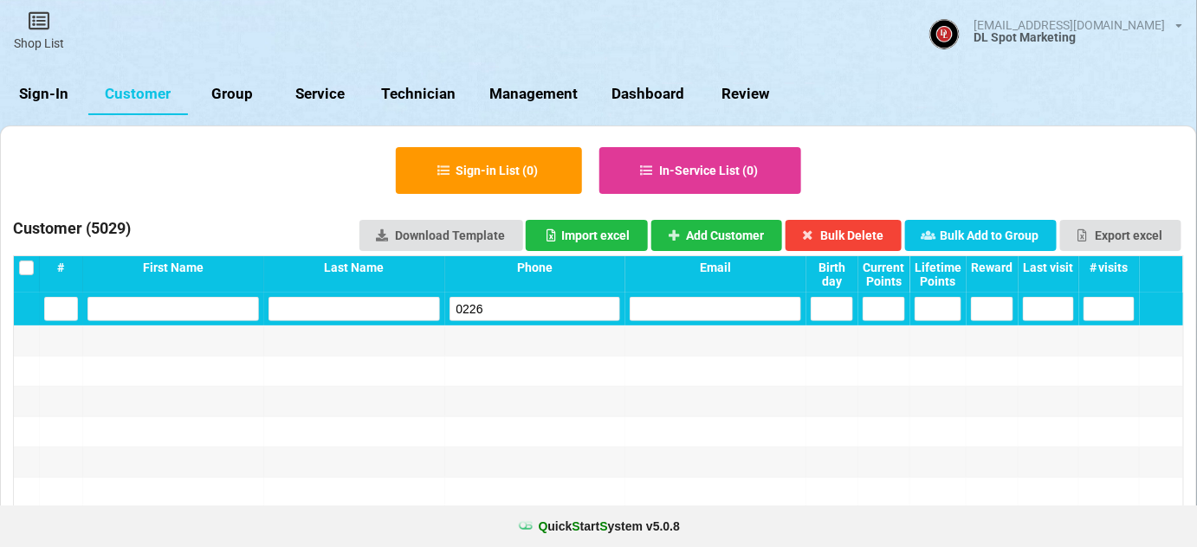
click at [521, 304] on input "0226" at bounding box center [535, 309] width 171 height 24
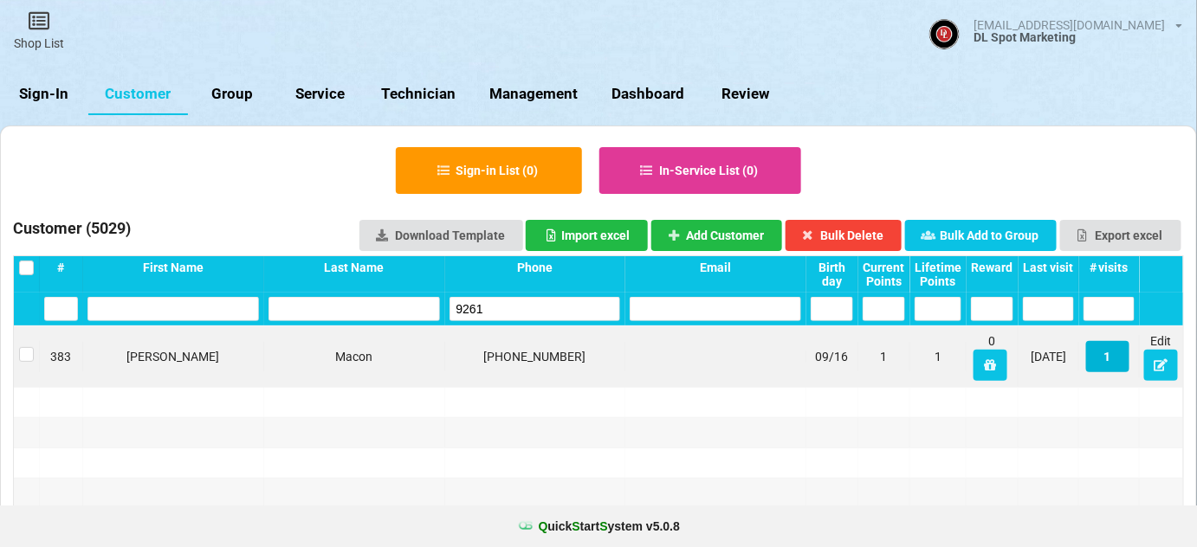
type input "9261"
click at [1110, 353] on button "1" at bounding box center [1107, 356] width 43 height 31
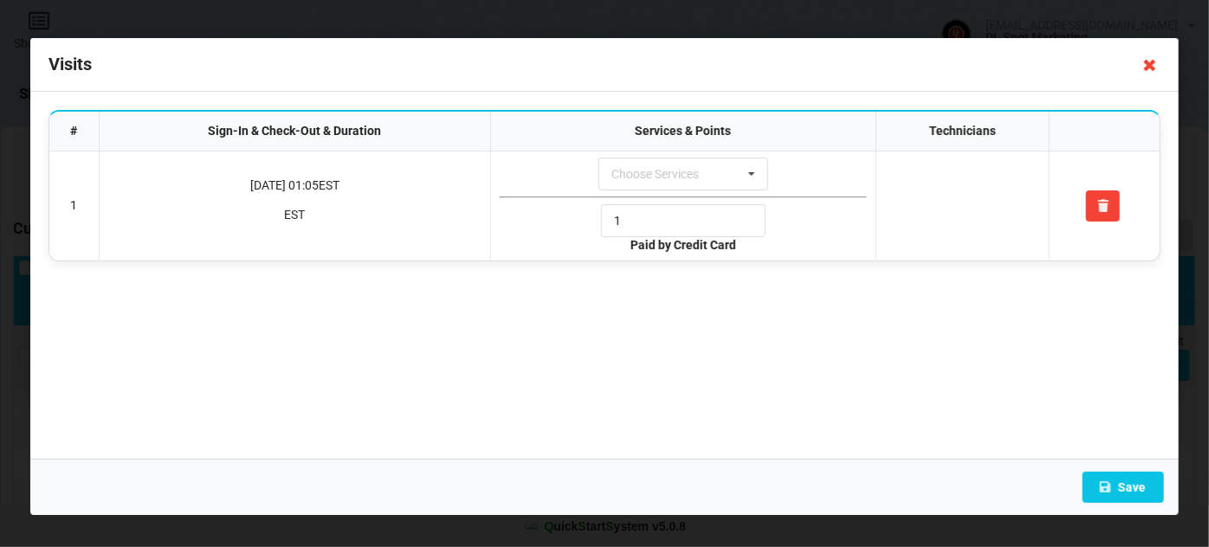
click at [1149, 65] on icon at bounding box center [1150, 65] width 28 height 28
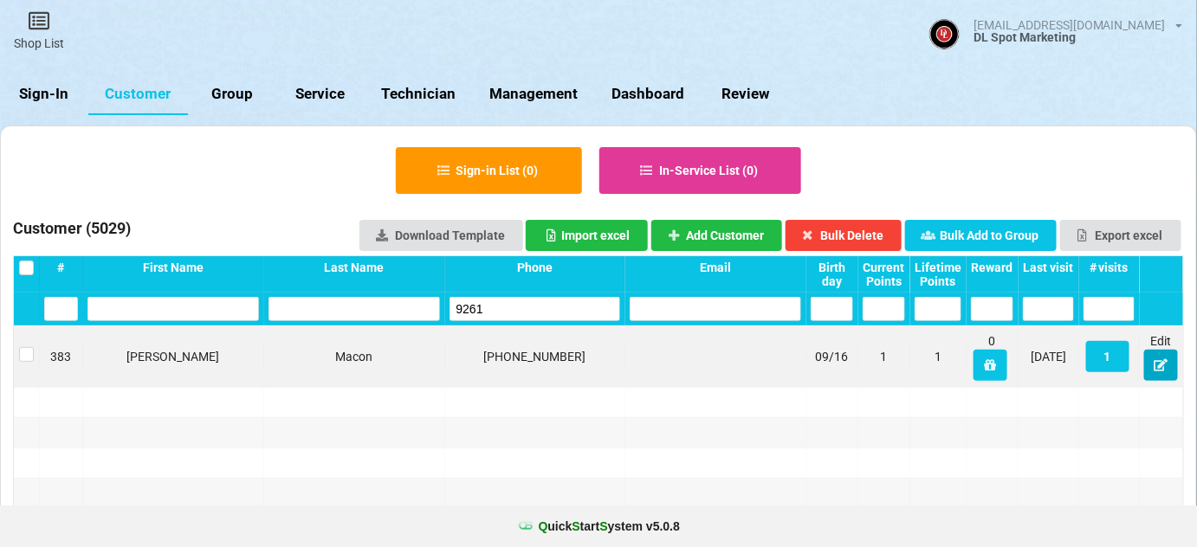
click at [1160, 370] on icon at bounding box center [1161, 364] width 15 height 10
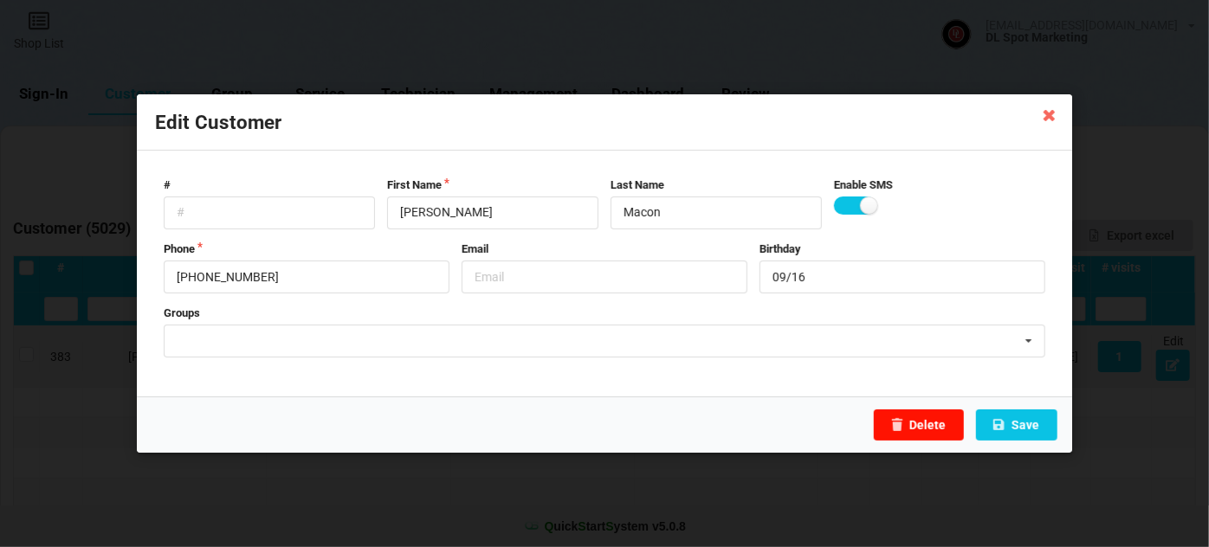
click at [935, 429] on button "Delete" at bounding box center [919, 425] width 90 height 31
